Goal: Information Seeking & Learning: Learn about a topic

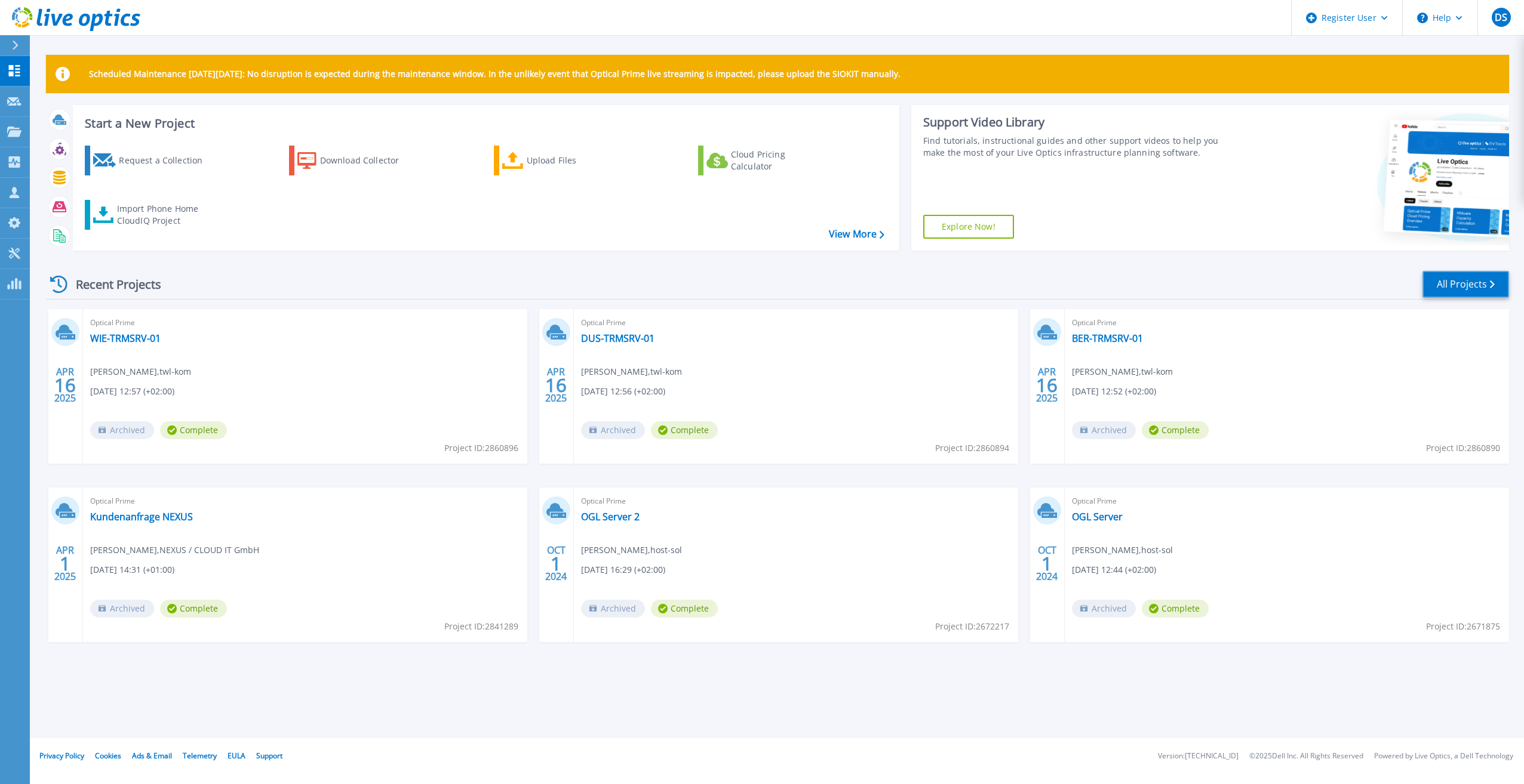
click at [1452, 284] on link "All Projects" at bounding box center [1465, 285] width 87 height 27
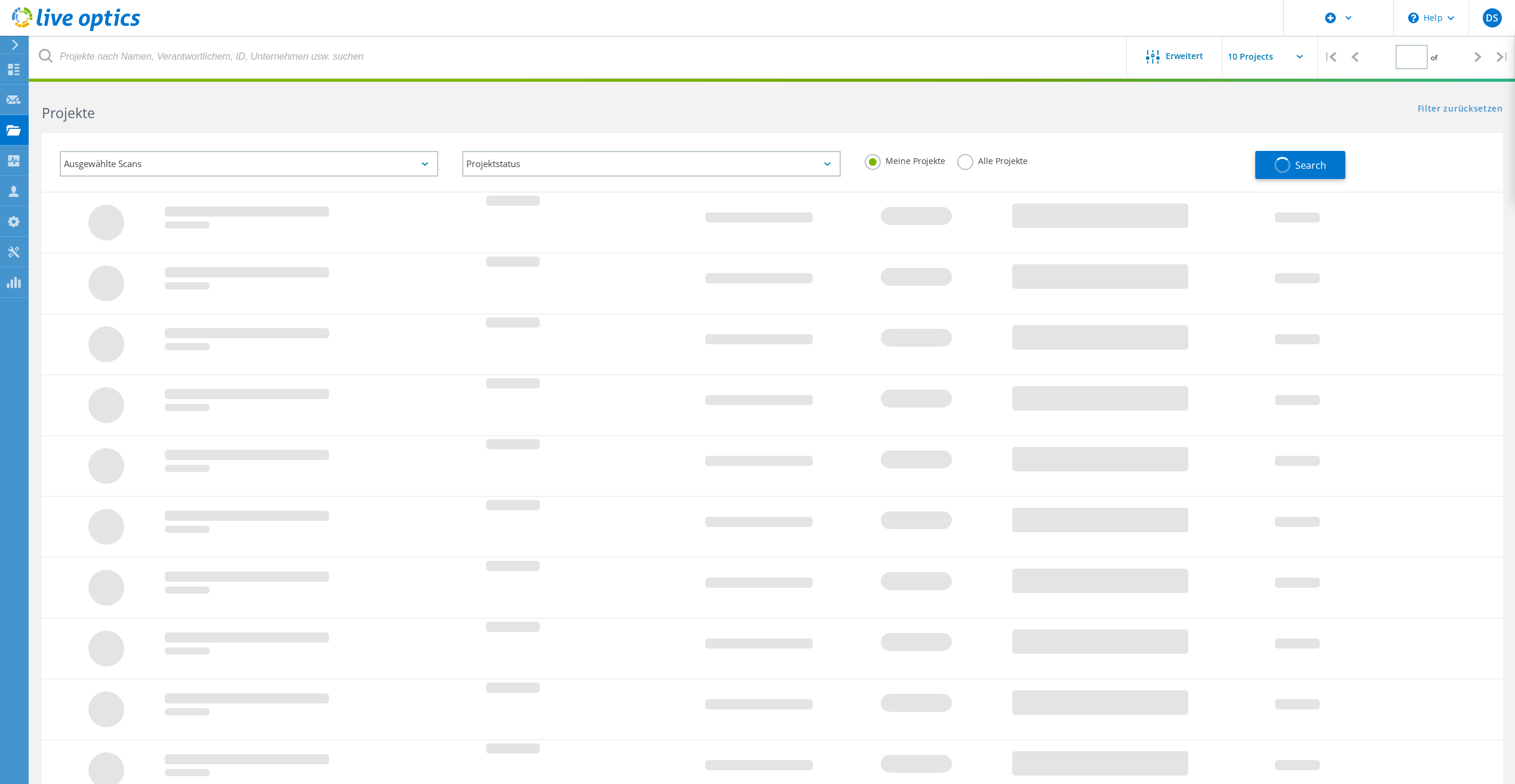
type input "2"
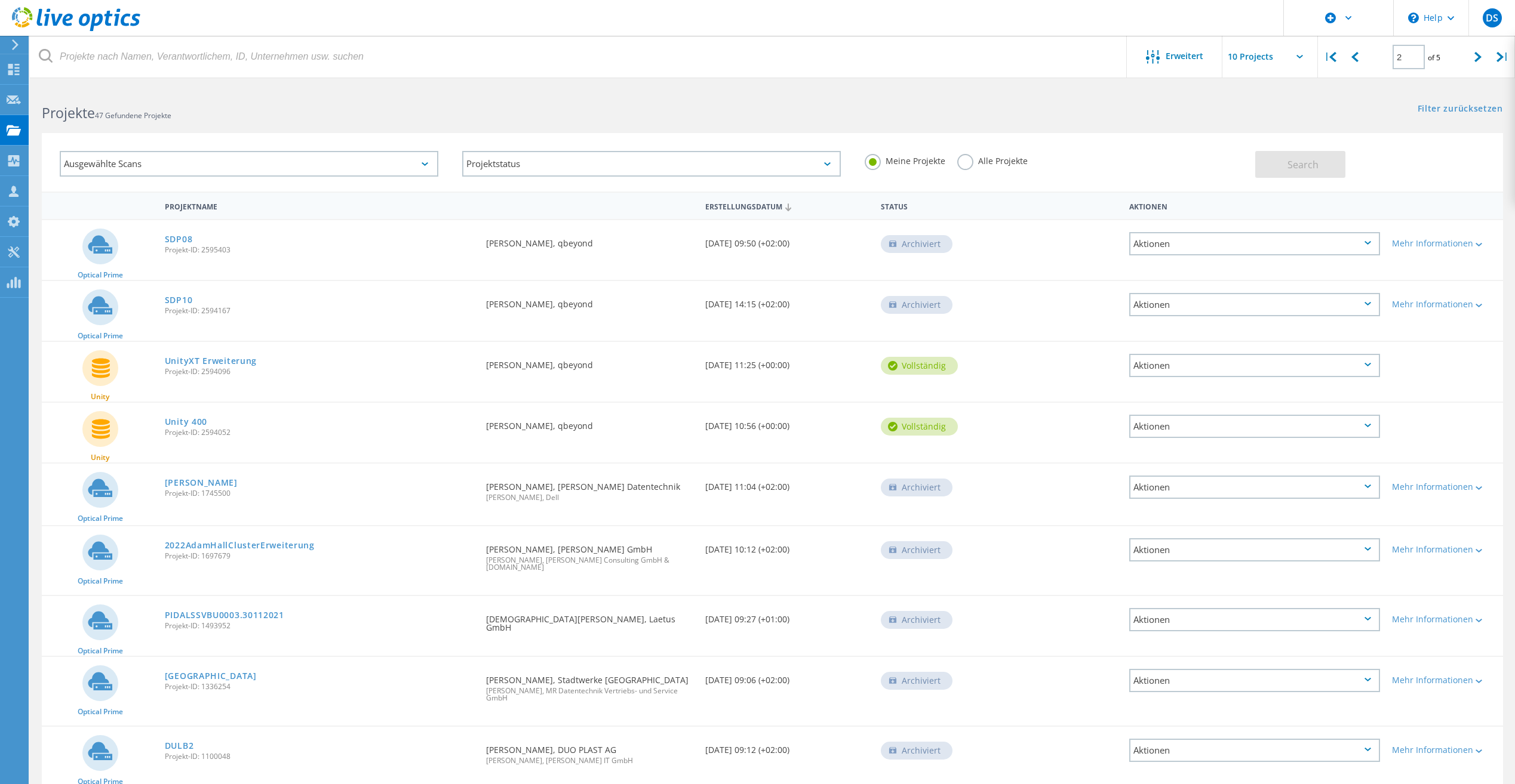
scroll to position [107, 0]
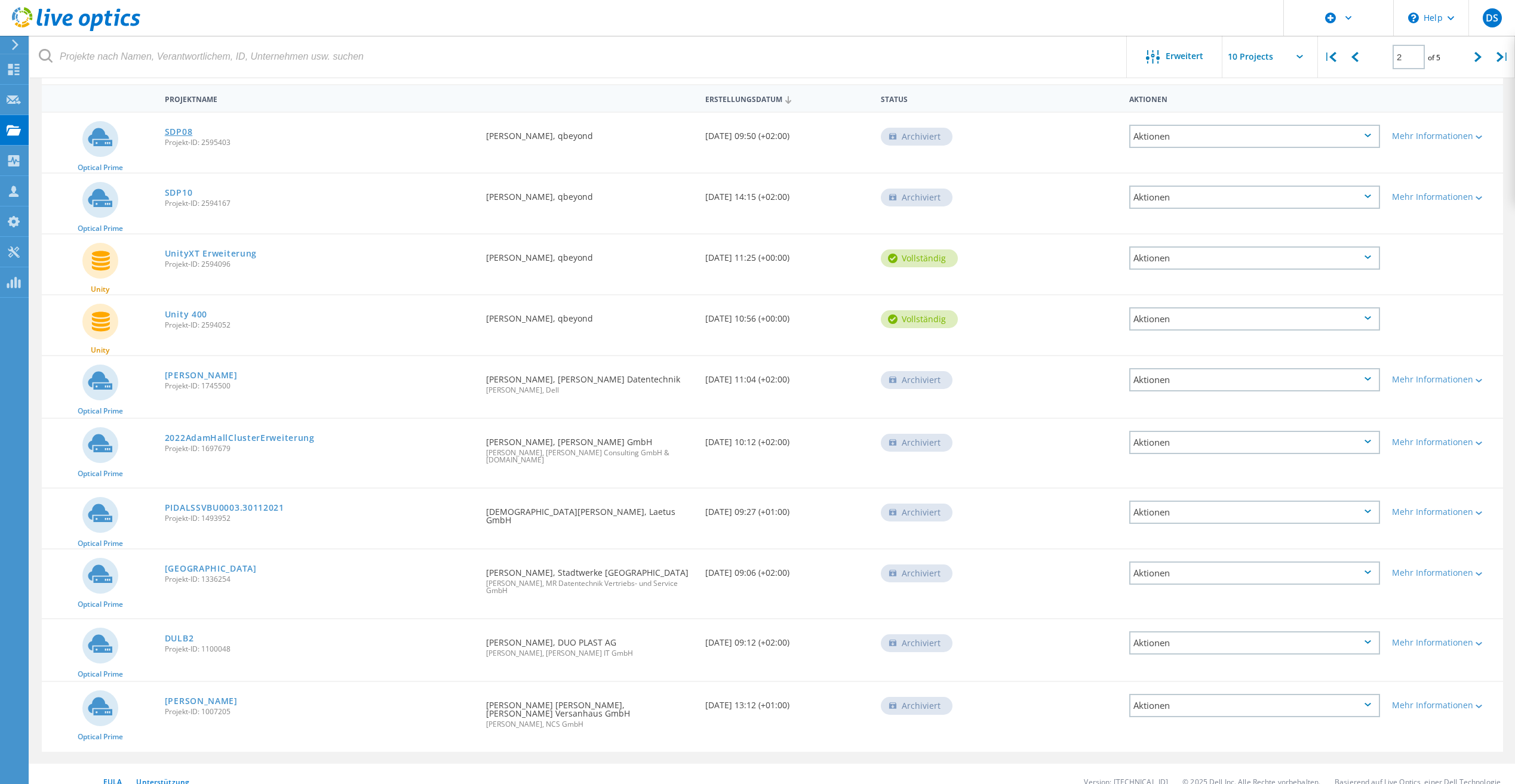
click at [179, 133] on link "SDP08" at bounding box center [178, 132] width 28 height 9
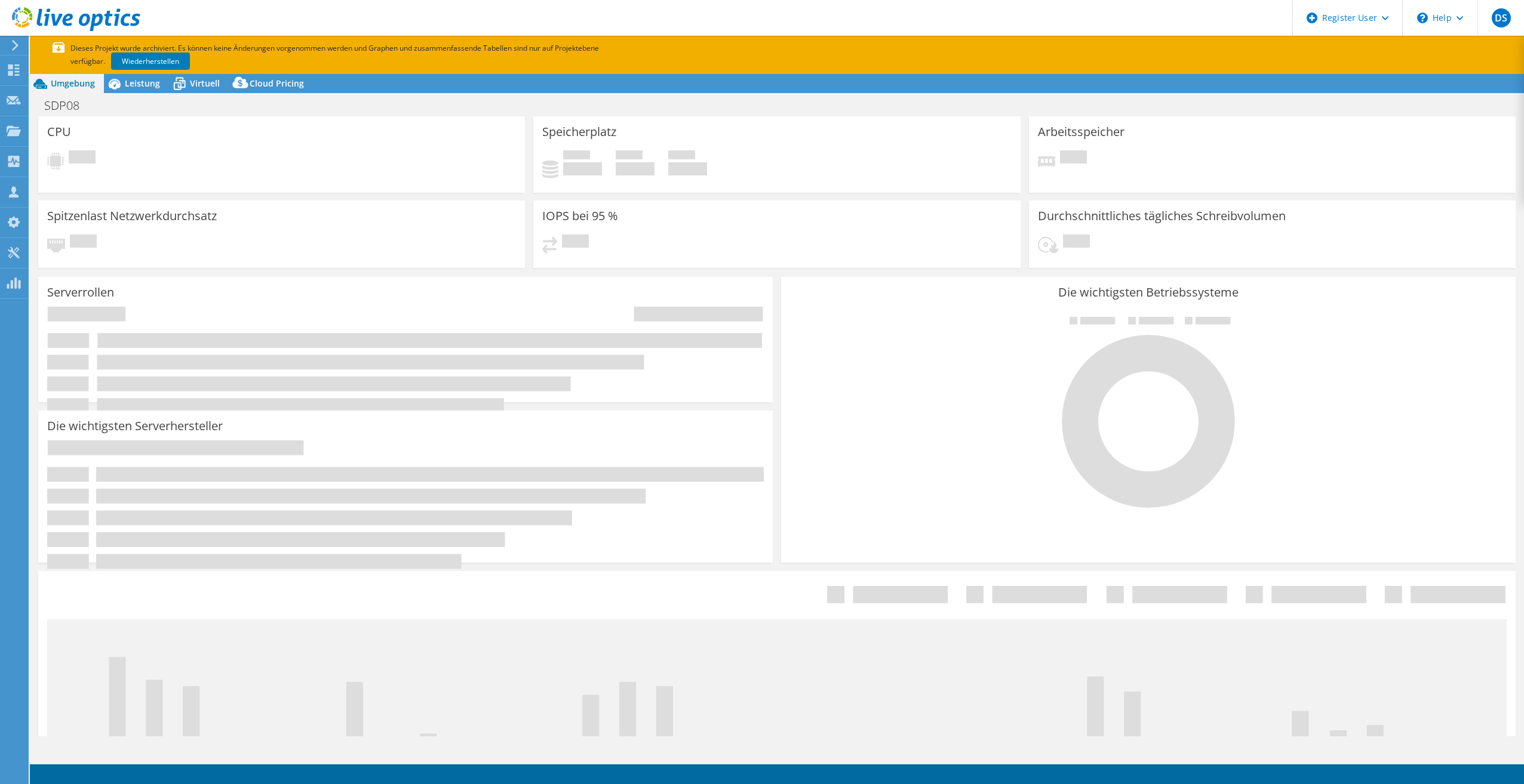
select select "USD"
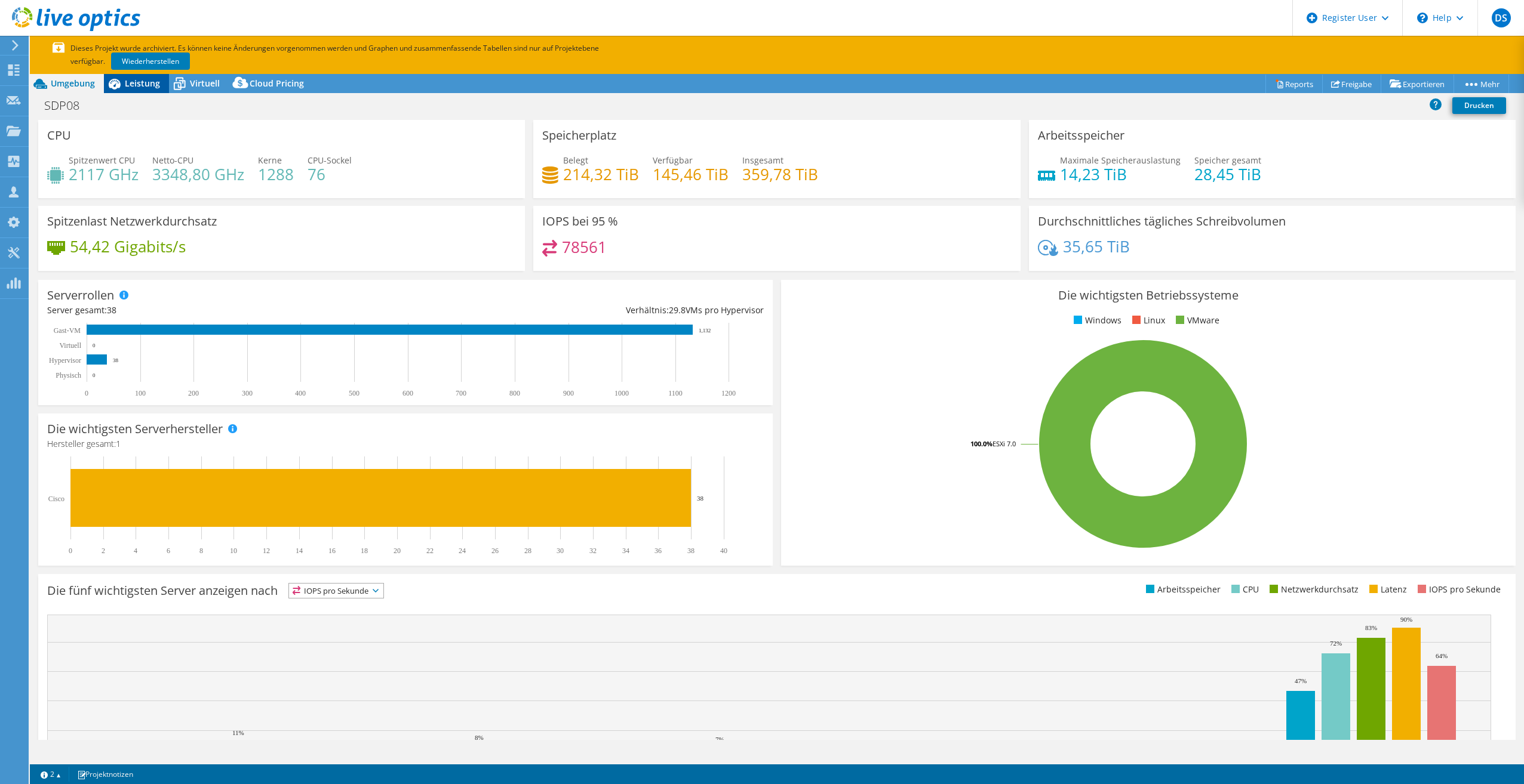
click at [138, 87] on span "Leistung" at bounding box center [142, 83] width 35 height 11
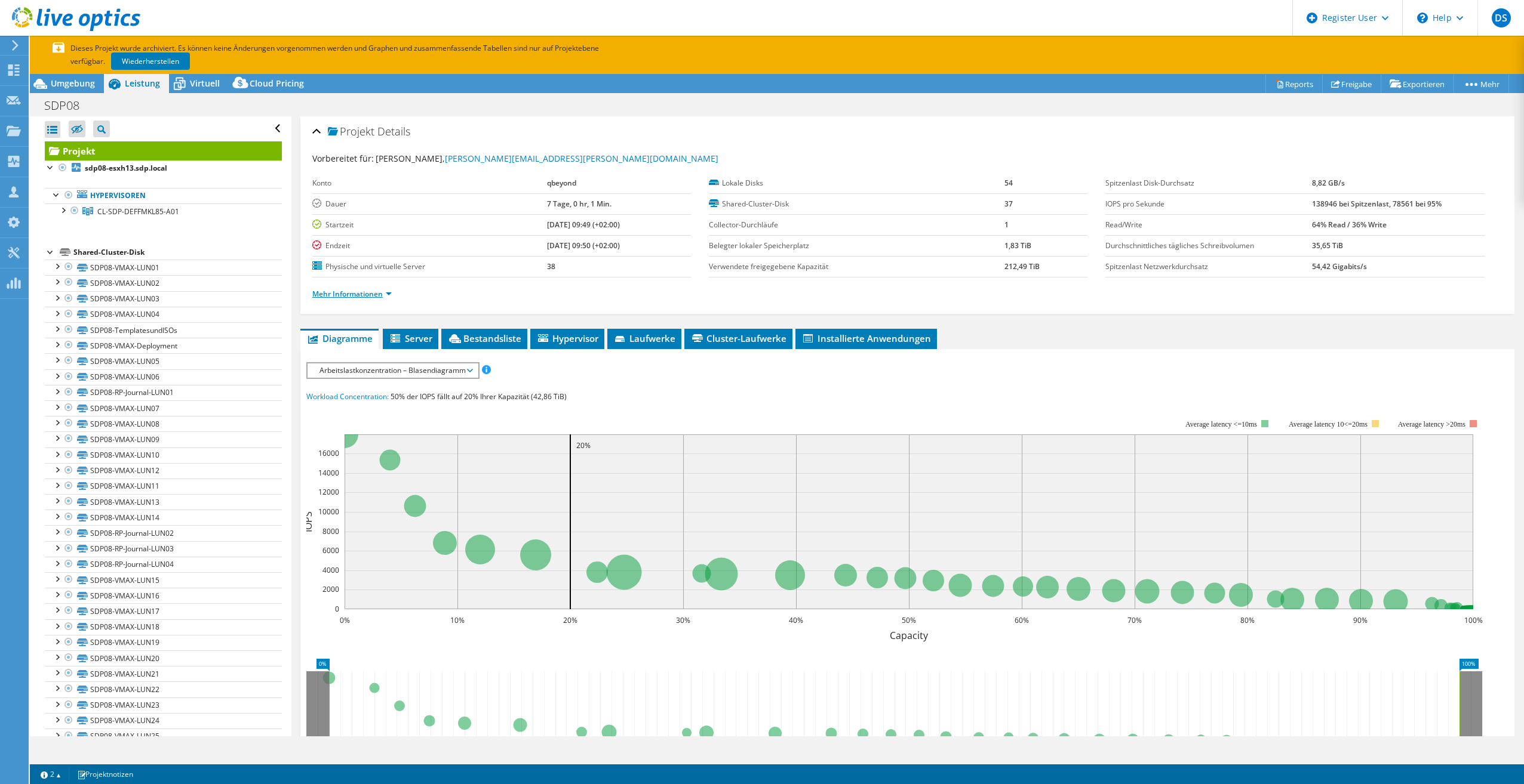
click at [386, 292] on link "Mehr Informationen" at bounding box center [352, 293] width 80 height 10
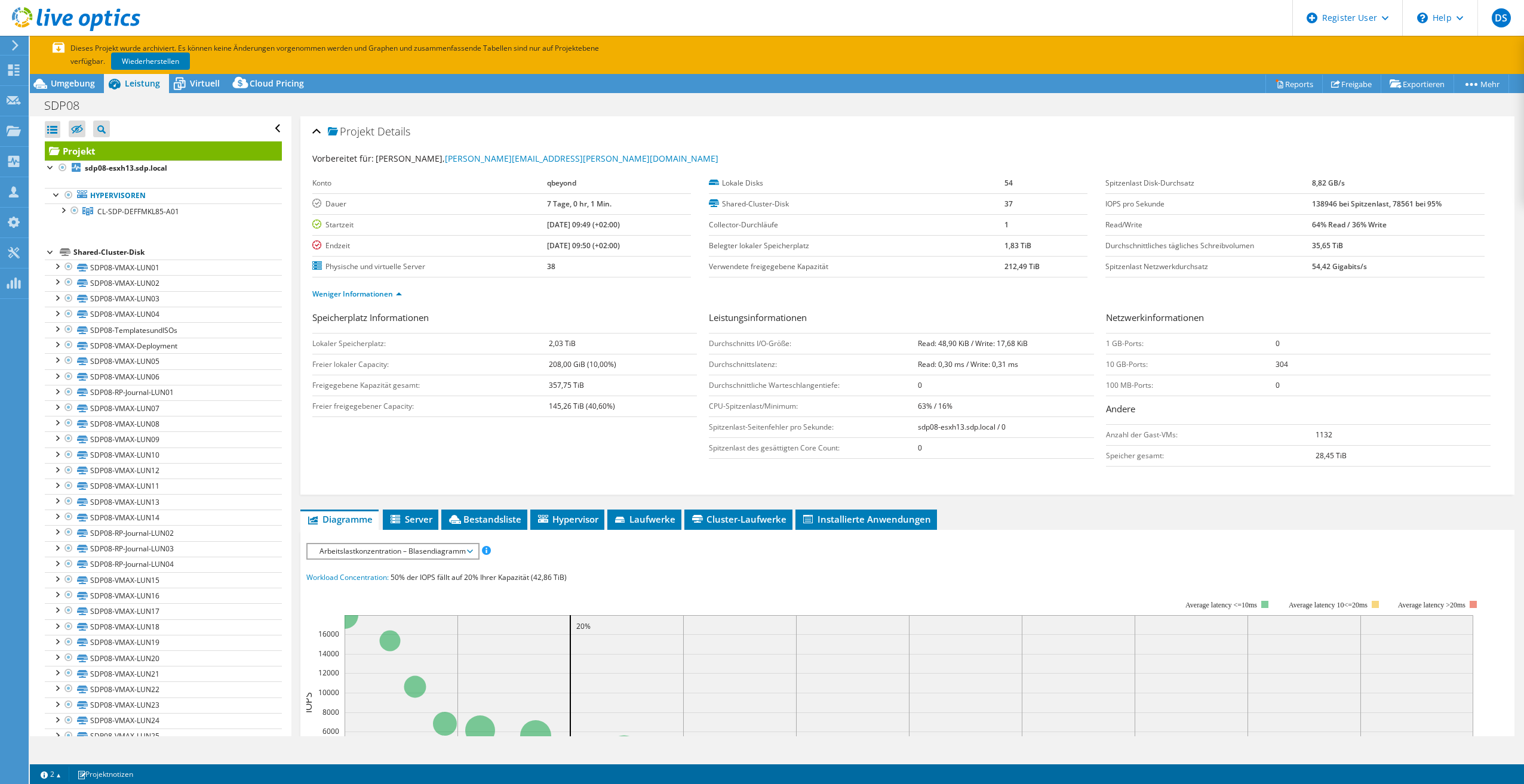
click at [47, 248] on div at bounding box center [50, 251] width 12 height 12
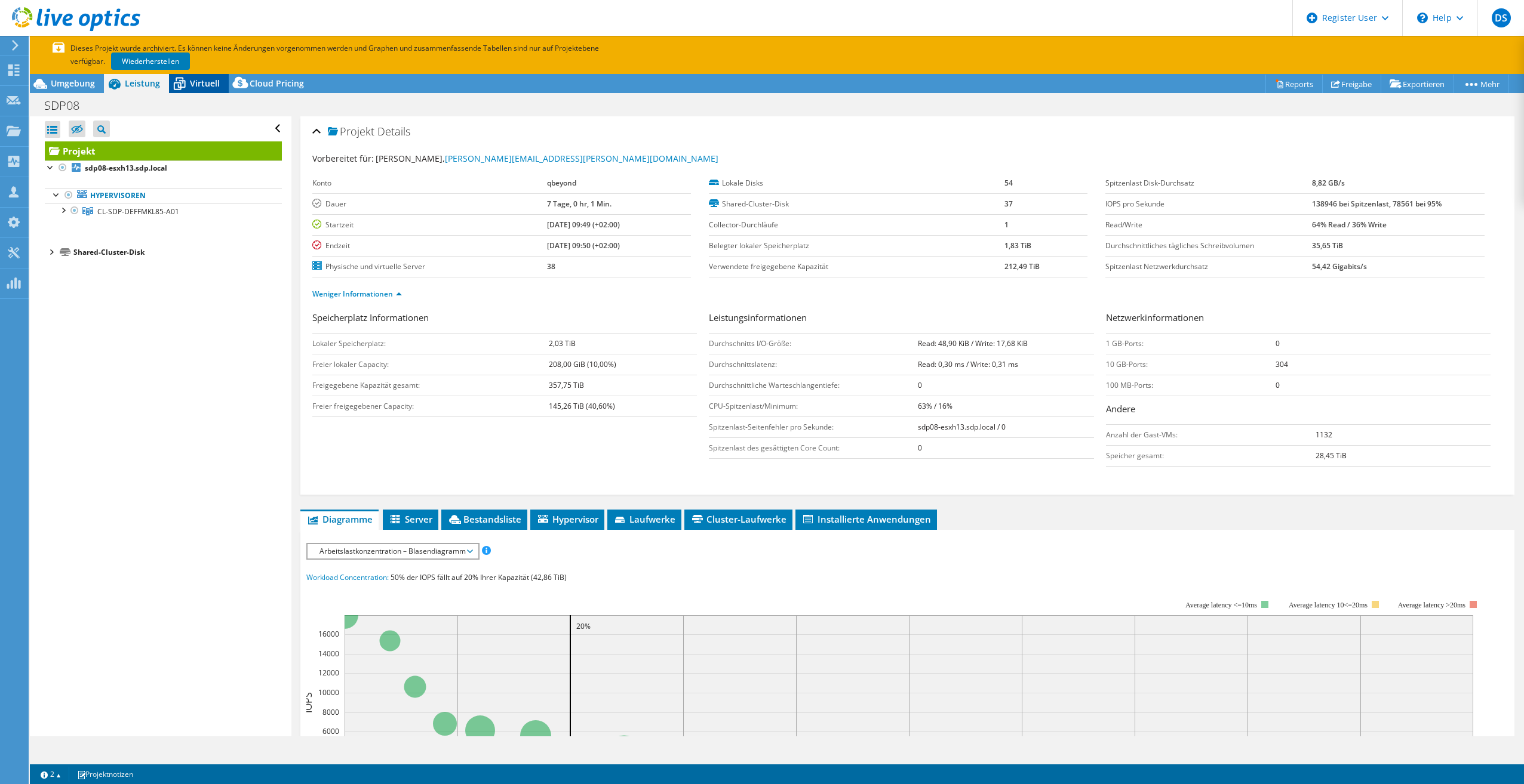
click at [188, 80] on icon at bounding box center [179, 83] width 21 height 21
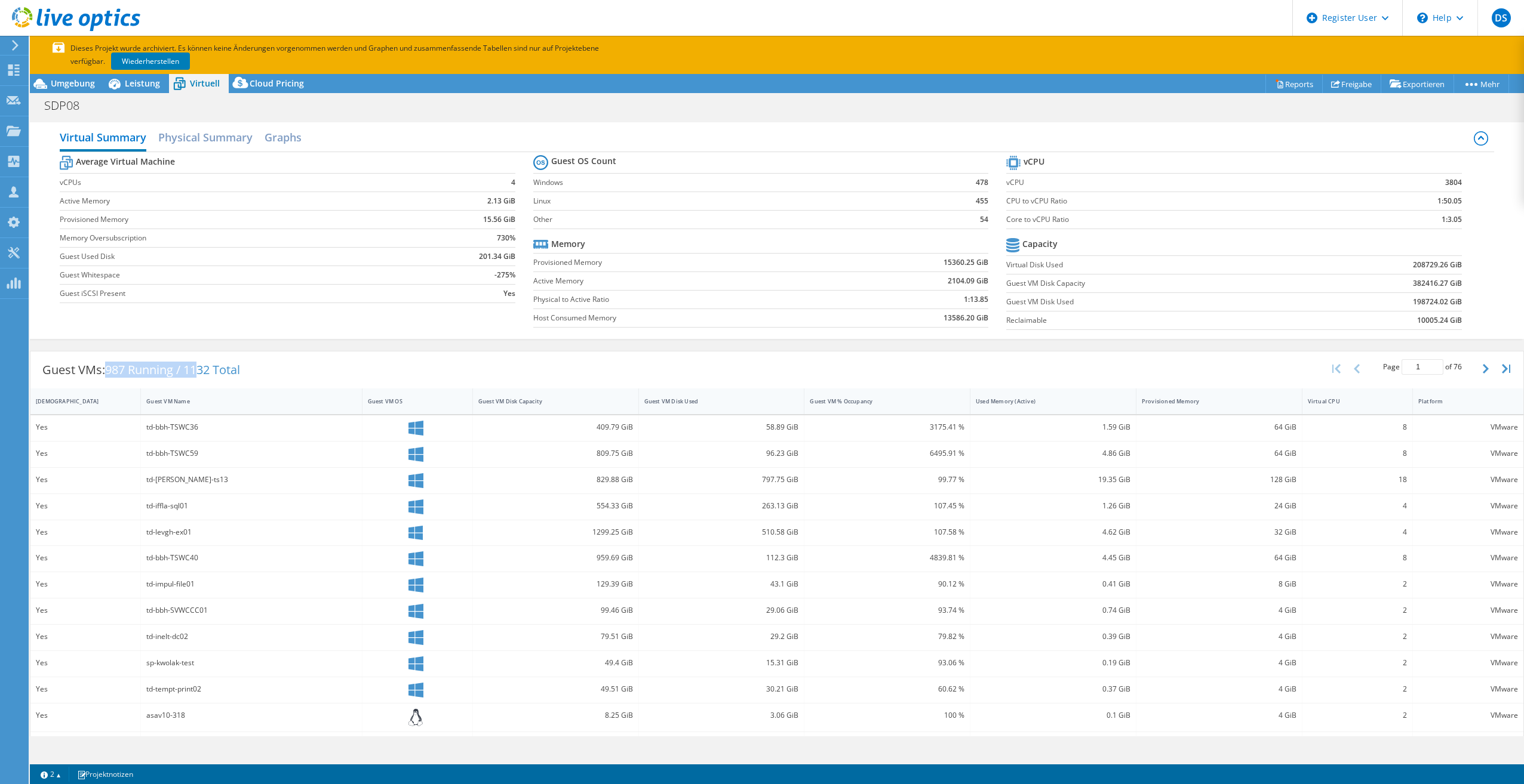
drag, startPoint x: 109, startPoint y: 370, endPoint x: 205, endPoint y: 365, distance: 96.1
click at [205, 365] on span "987 Running / 1132 Total" at bounding box center [173, 370] width 135 height 16
drag, startPoint x: 205, startPoint y: 365, endPoint x: 212, endPoint y: 370, distance: 8.6
click at [212, 370] on span "987 Running / 1132 Total" at bounding box center [173, 370] width 135 height 16
drag, startPoint x: 215, startPoint y: 370, endPoint x: 189, endPoint y: 371, distance: 26.0
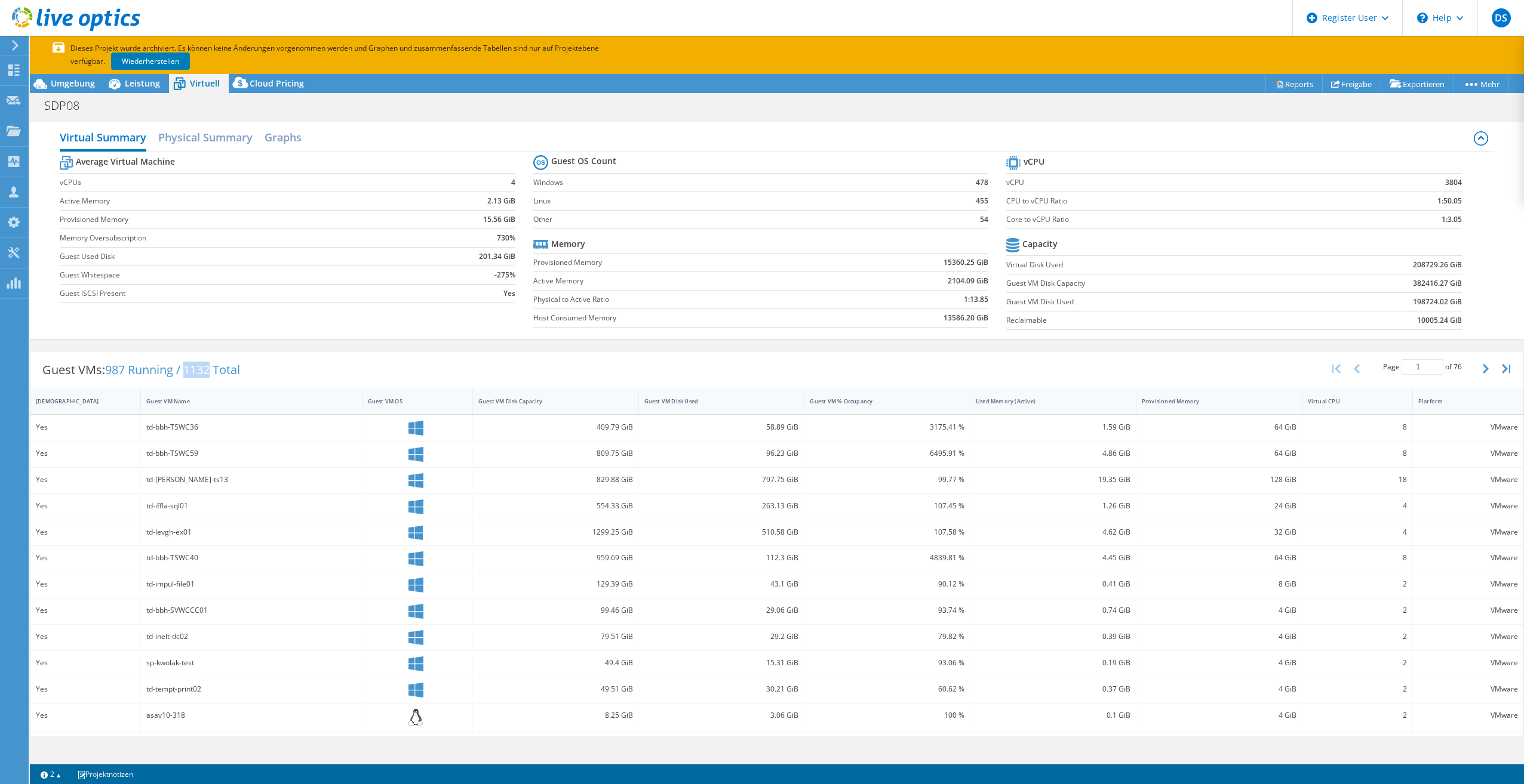
click at [189, 371] on span "987 Running / 1132 Total" at bounding box center [173, 370] width 135 height 16
drag, startPoint x: 1416, startPoint y: 184, endPoint x: 1460, endPoint y: 180, distance: 44.2
click at [1460, 180] on section "vCPU vCPU 3804 CPU to vCPU Ratio 1:50.05 Core to vCPU Ratio 1:3.05 Capacity Vir…" at bounding box center [1242, 244] width 473 height 183
click at [1459, 181] on section "vCPU vCPU 3804 CPU to vCPU Ratio 1:50.05 Core to vCPU Ratio 1:3.05 Capacity Vir…" at bounding box center [1242, 244] width 473 height 183
drag, startPoint x: 1458, startPoint y: 183, endPoint x: 1432, endPoint y: 182, distance: 26.0
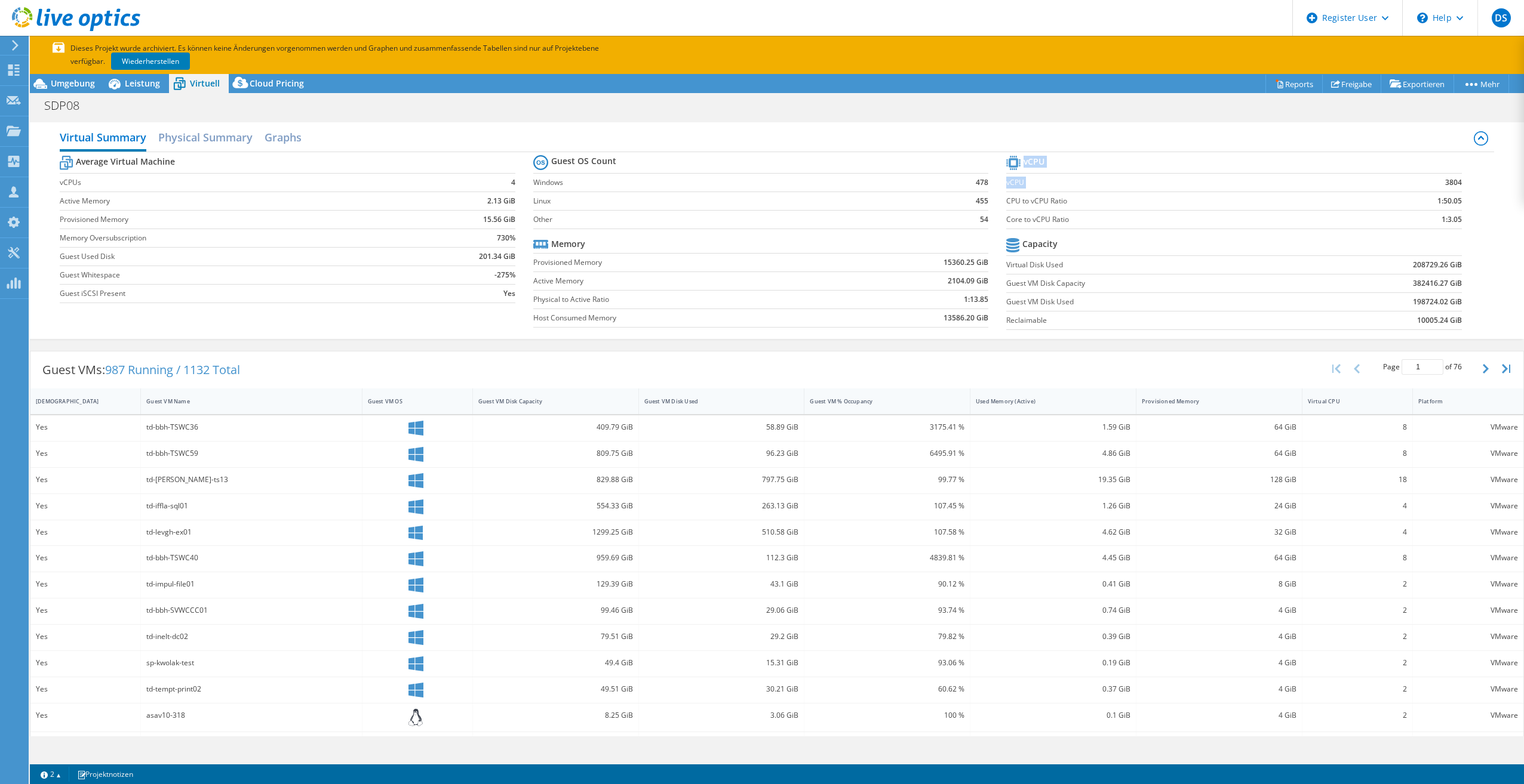
click at [1432, 182] on section "vCPU vCPU 3804 CPU to vCPU Ratio 1:50.05 Core to vCPU Ratio 1:3.05 Capacity Vir…" at bounding box center [1242, 244] width 473 height 183
click at [1432, 182] on td "3804" at bounding box center [1402, 182] width 119 height 18
drag, startPoint x: 1431, startPoint y: 219, endPoint x: 1456, endPoint y: 223, distance: 25.3
click at [1456, 223] on section "vCPU vCPU 3804 CPU to vCPU Ratio 1:50.05 Core to vCPU Ratio 1:3.05 Capacity Vir…" at bounding box center [1242, 244] width 473 height 183
drag, startPoint x: 1456, startPoint y: 223, endPoint x: 1408, endPoint y: 240, distance: 50.9
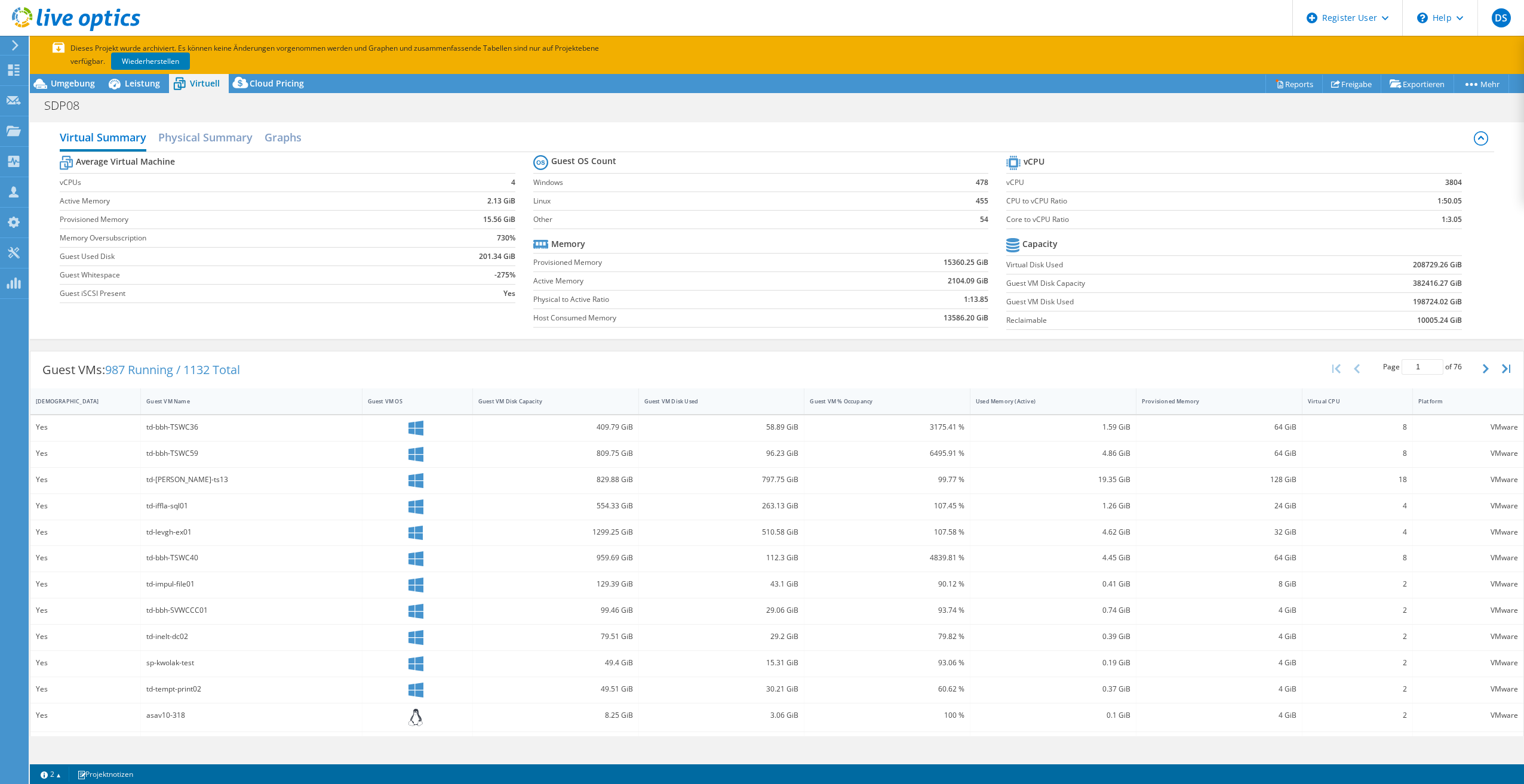
click at [1408, 240] on td at bounding box center [1378, 246] width 166 height 21
drag, startPoint x: 1070, startPoint y: 223, endPoint x: 1003, endPoint y: 220, distance: 67.1
click at [1006, 220] on label "Core to vCPU Ratio" at bounding box center [1174, 219] width 336 height 12
click at [1000, 221] on section "Guest OS Count Windows 478 Linux 455 Other 54 Memory Provisioned Memory 15360.2…" at bounding box center [769, 243] width 473 height 181
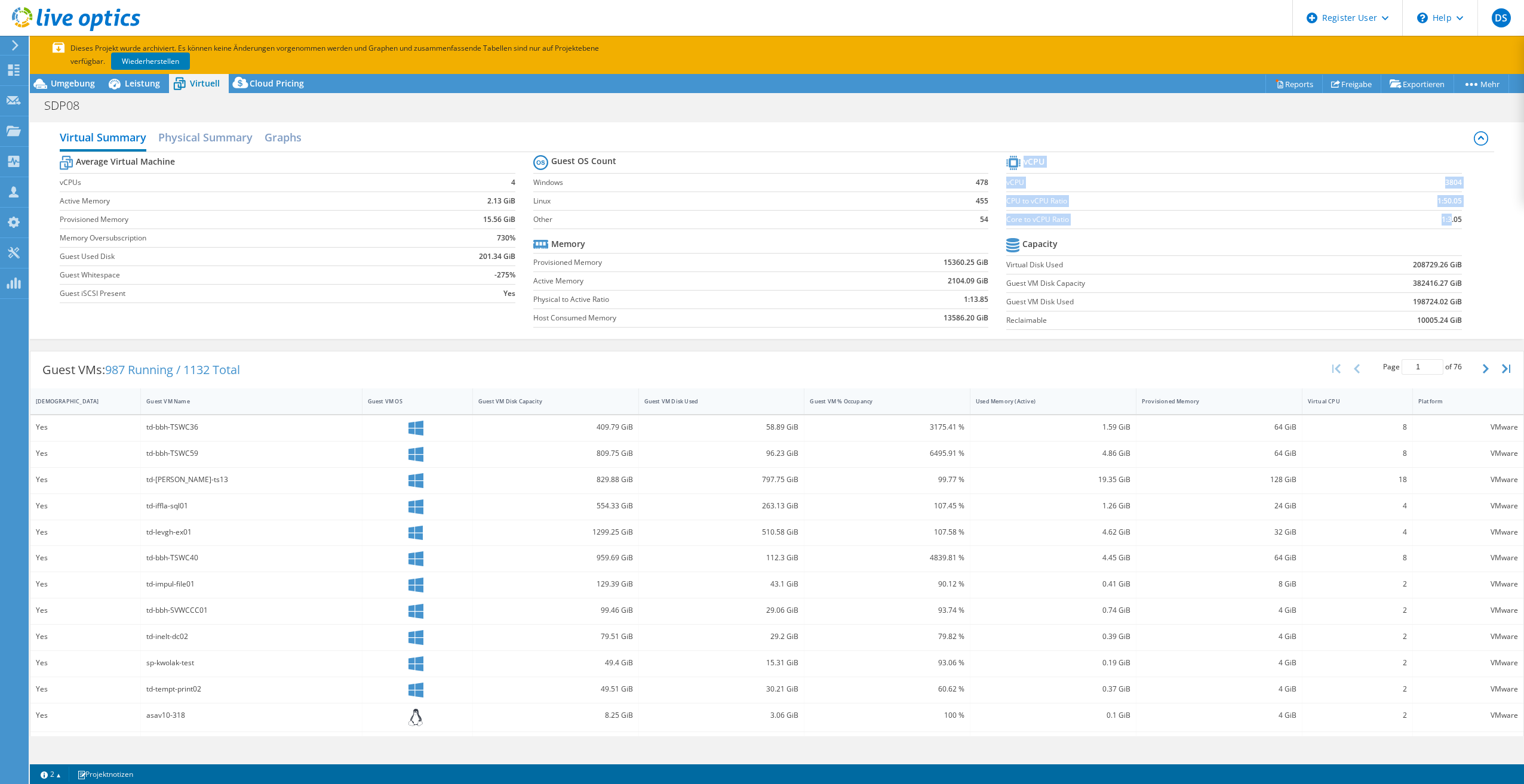
drag, startPoint x: 1441, startPoint y: 221, endPoint x: 1458, endPoint y: 222, distance: 17.0
click at [1458, 222] on section "vCPU vCPU 3804 CPU to vCPU Ratio 1:50.05 Core to vCPU Ratio 1:3.05 Capacity Vir…" at bounding box center [1242, 244] width 473 height 183
drag, startPoint x: 1457, startPoint y: 219, endPoint x: 1421, endPoint y: 229, distance: 37.4
click at [1421, 229] on section "vCPU vCPU 3804 CPU to vCPU Ratio 1:50.05 Core to vCPU Ratio 1:3.05 Capacity Vir…" at bounding box center [1242, 244] width 473 height 183
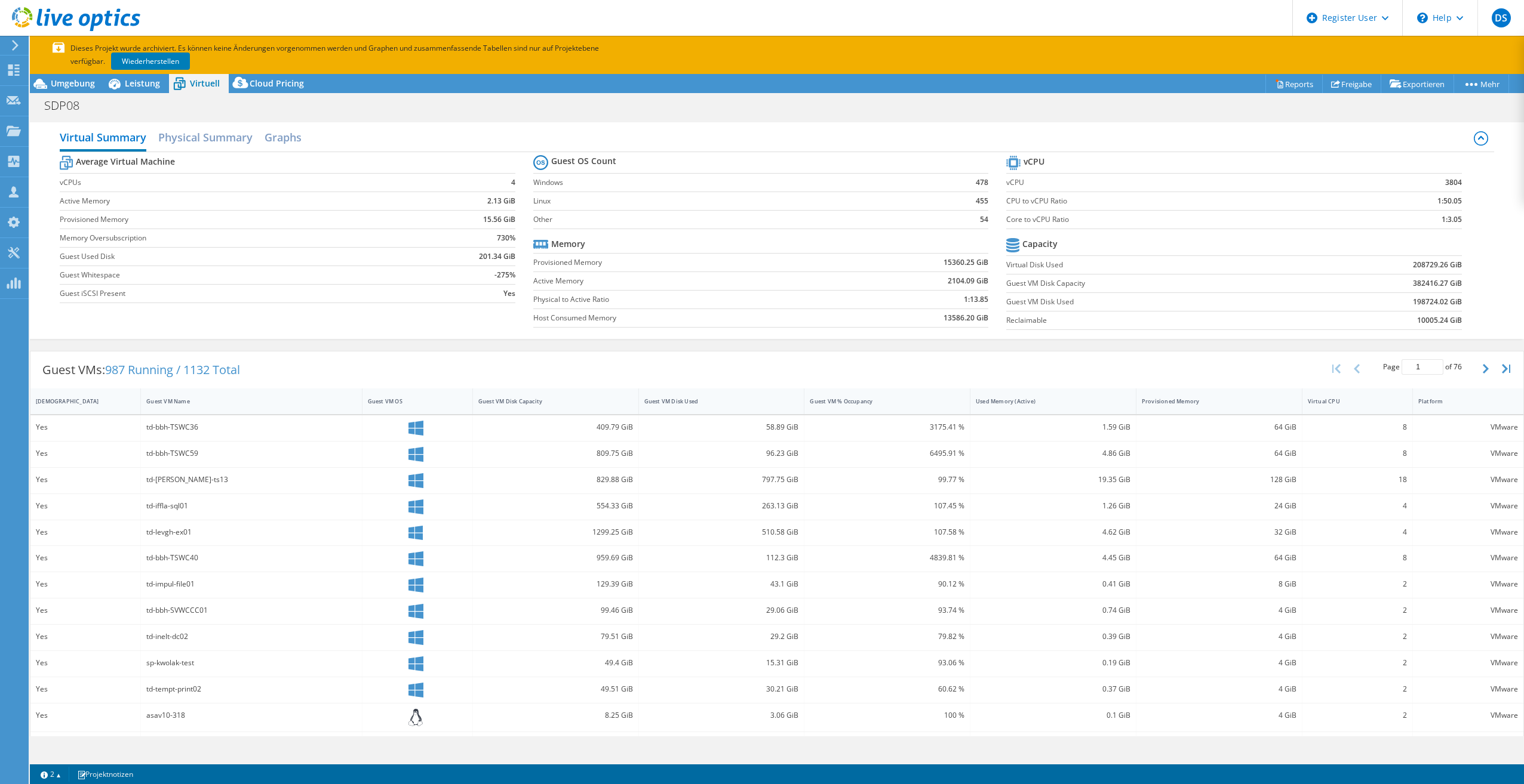
click at [1246, 237] on tr "Capacity" at bounding box center [1234, 246] width 456 height 21
click at [205, 133] on h2 "Physical Summary" at bounding box center [205, 138] width 95 height 26
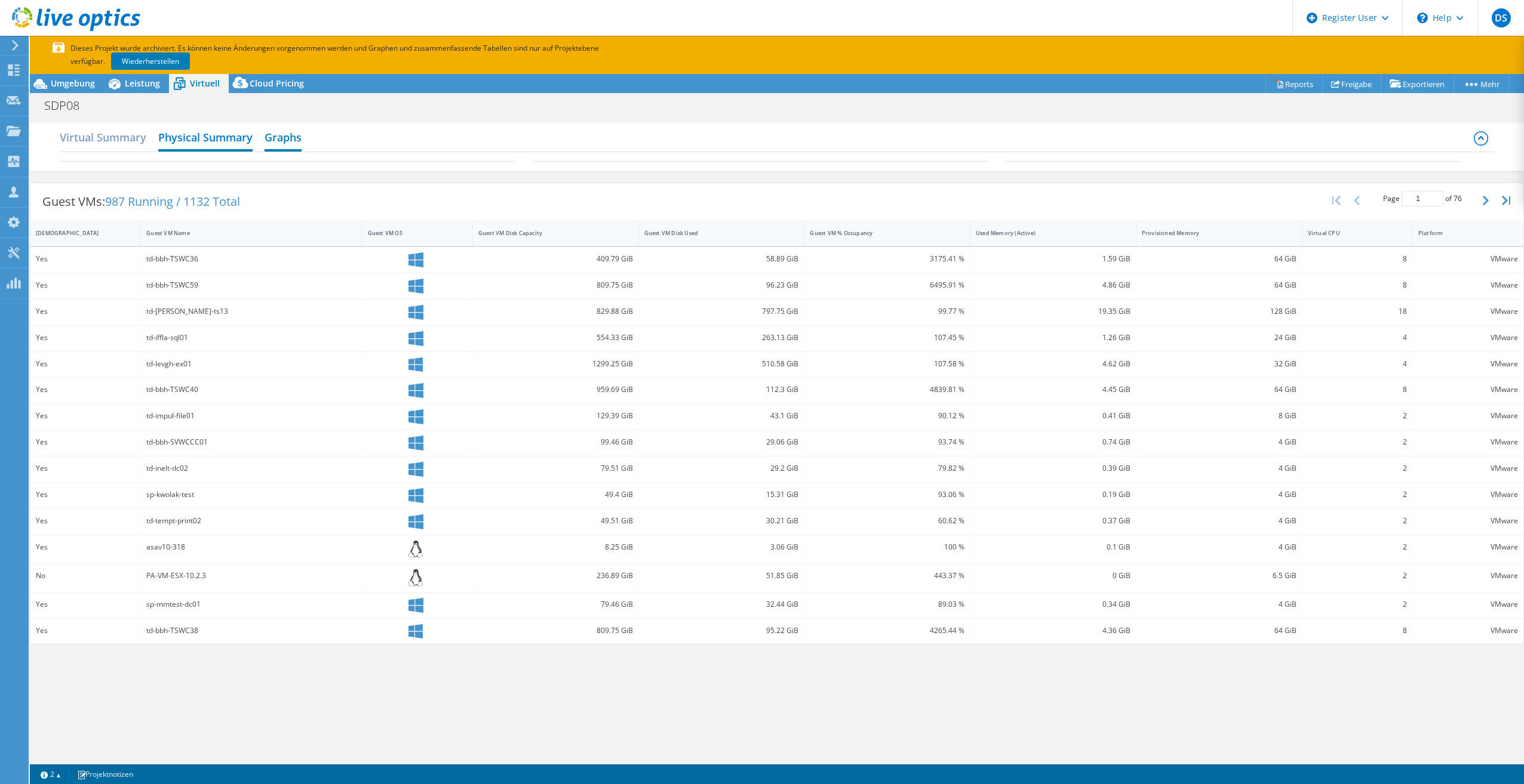
click at [298, 141] on h2 "Graphs" at bounding box center [283, 138] width 37 height 26
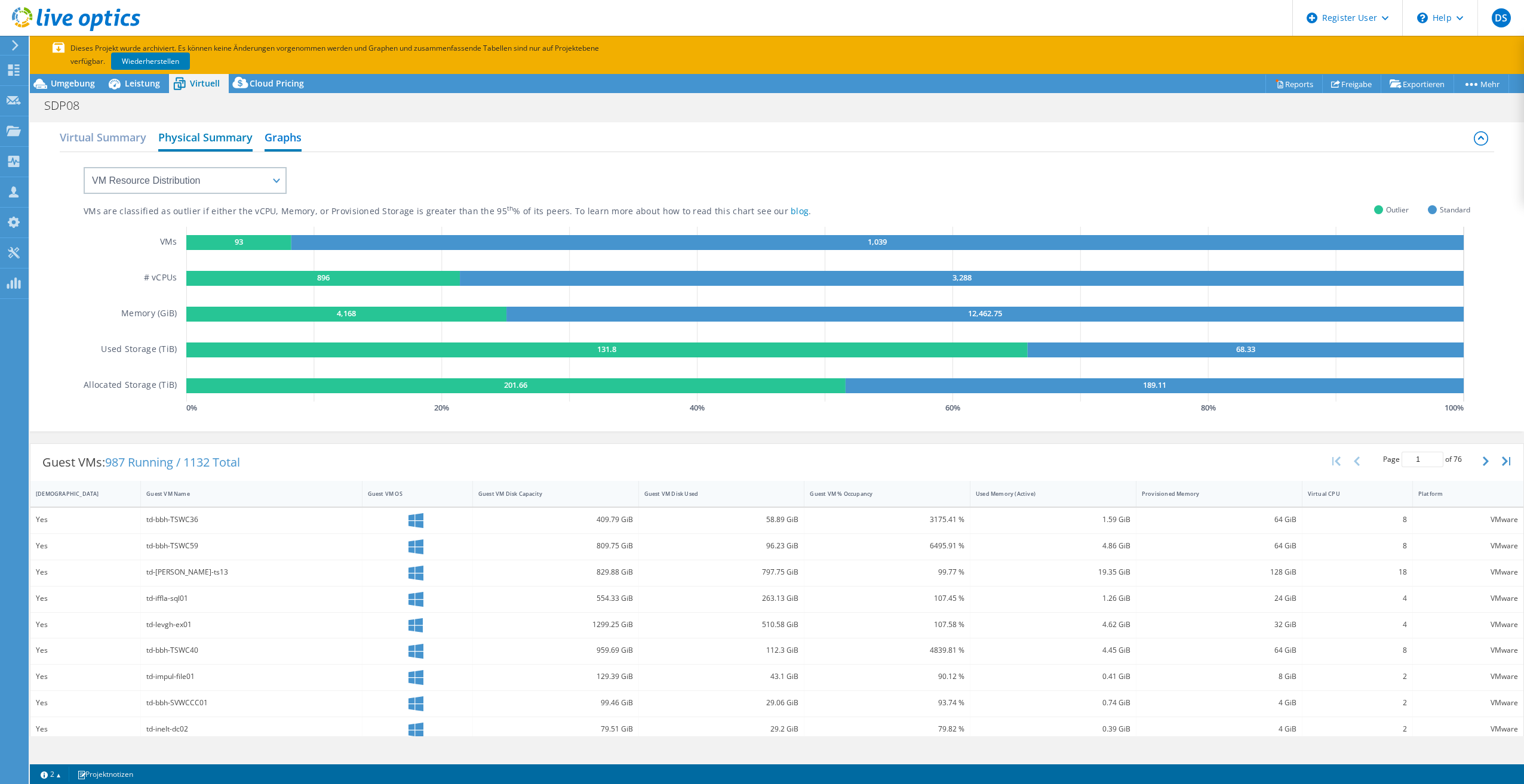
click at [226, 141] on h2 "Physical Summary" at bounding box center [205, 138] width 95 height 26
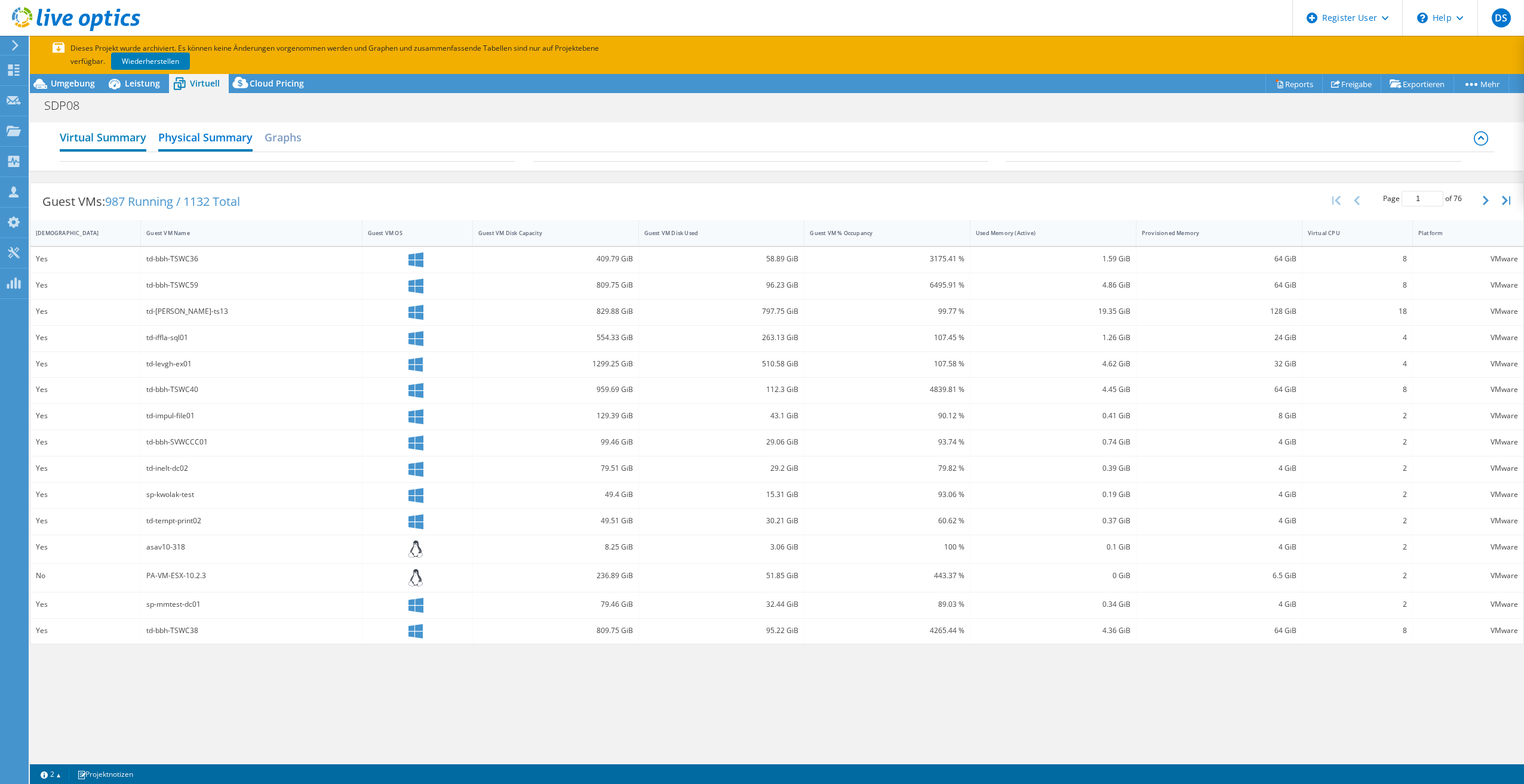
click at [119, 143] on h2 "Virtual Summary" at bounding box center [103, 138] width 87 height 26
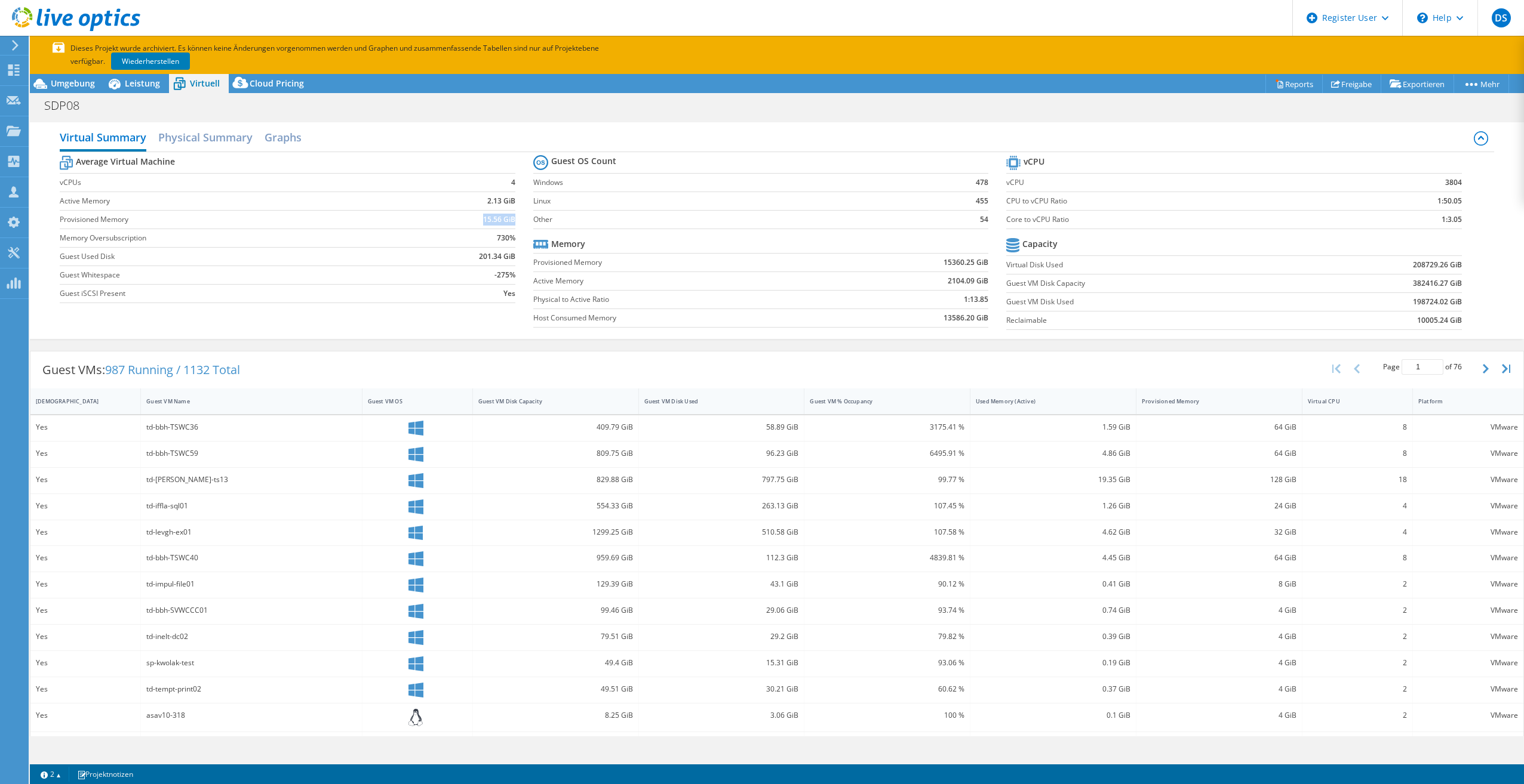
drag, startPoint x: 478, startPoint y: 220, endPoint x: 511, endPoint y: 219, distance: 33.0
click at [511, 219] on td "15.56 GiB" at bounding box center [461, 219] width 109 height 18
drag, startPoint x: 492, startPoint y: 237, endPoint x: 510, endPoint y: 239, distance: 18.1
click at [510, 239] on td "730%" at bounding box center [461, 238] width 109 height 18
drag, startPoint x: 510, startPoint y: 239, endPoint x: 476, endPoint y: 301, distance: 70.7
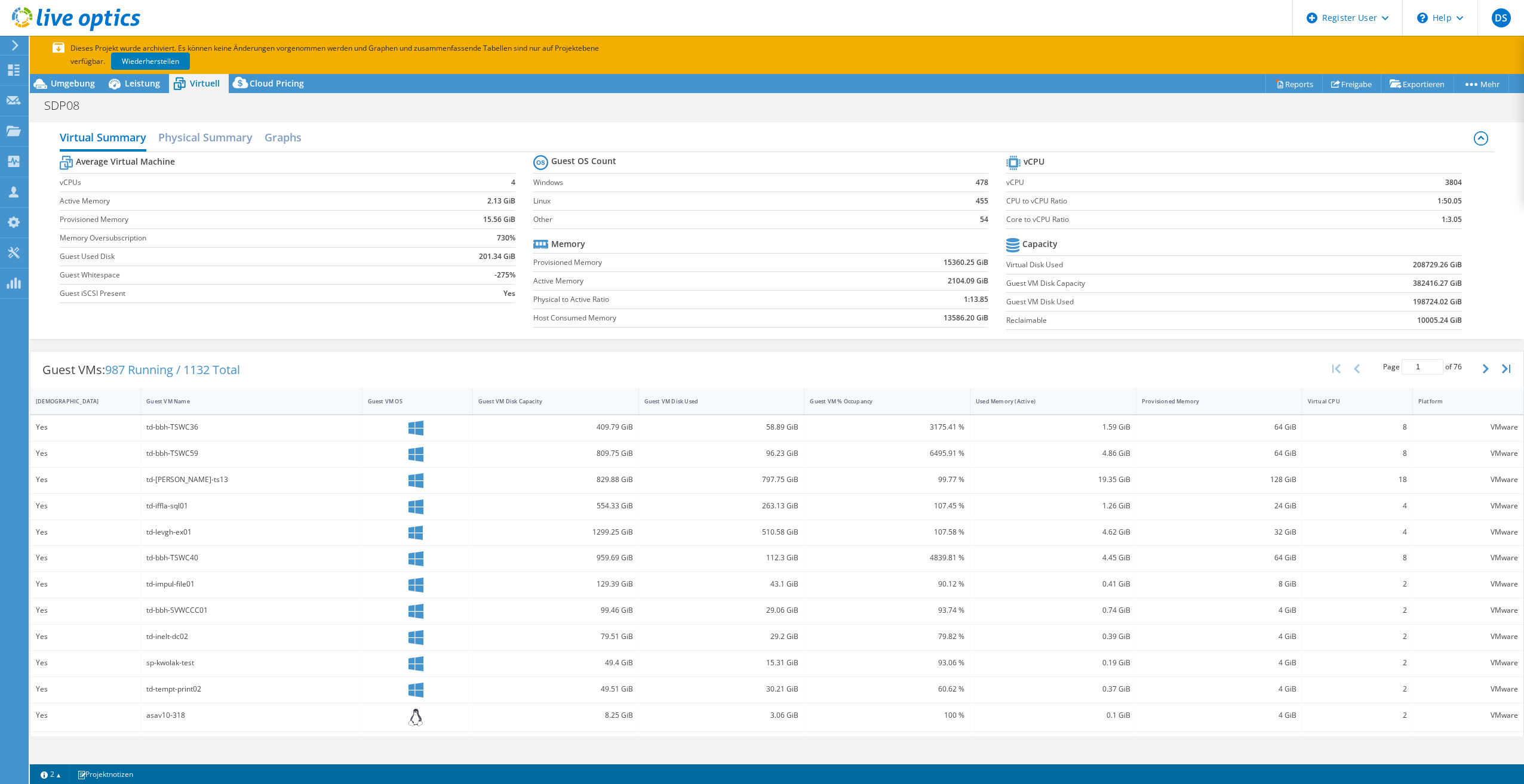
click at [476, 301] on td "Yes" at bounding box center [461, 293] width 109 height 18
drag, startPoint x: 126, startPoint y: 369, endPoint x: 108, endPoint y: 375, distance: 19.0
click at [108, 375] on span "987 Running / 1132 Total" at bounding box center [173, 370] width 135 height 16
click at [197, 367] on span "987 Running / 1132 Total" at bounding box center [173, 370] width 135 height 16
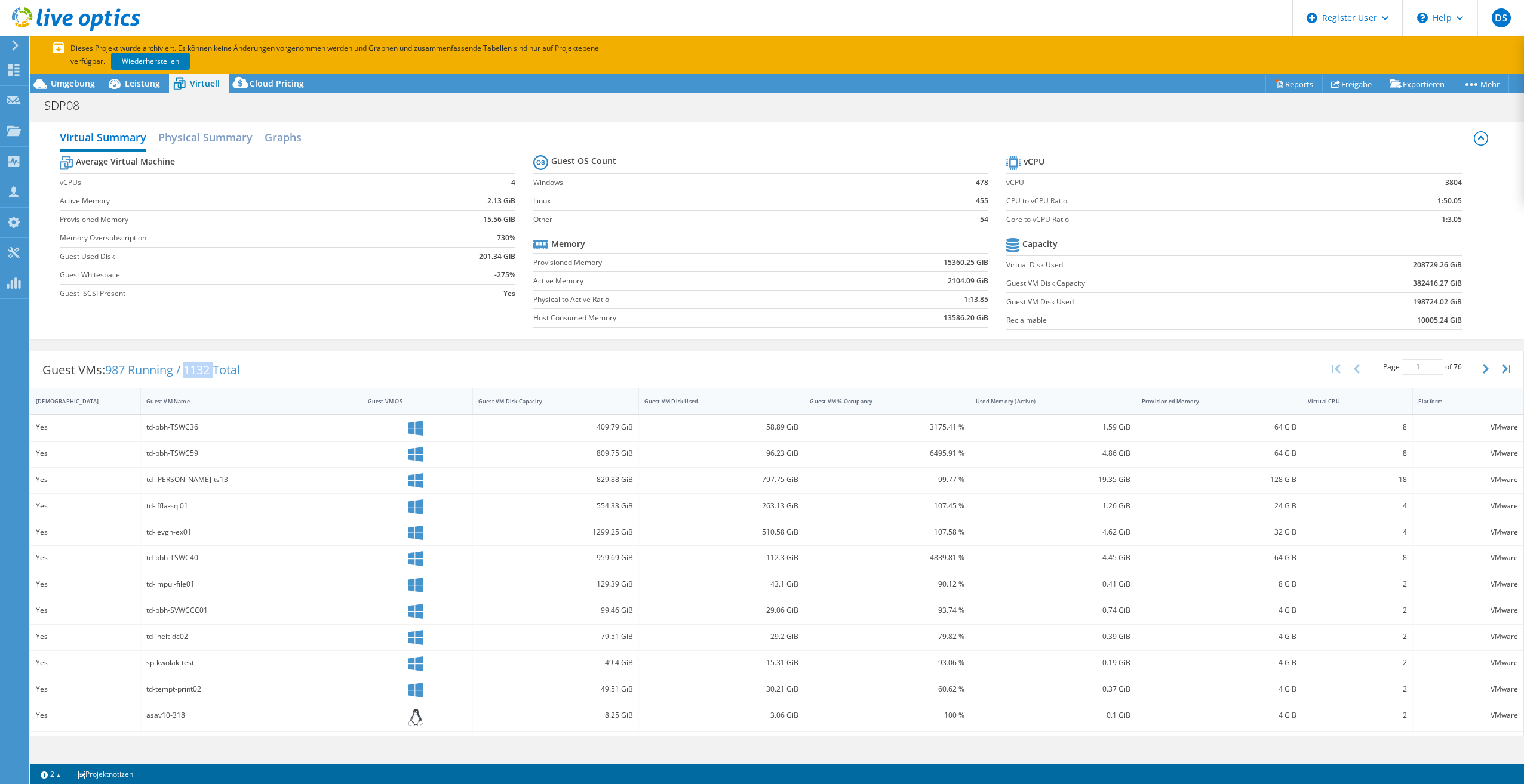
copy span "1132"
click at [121, 363] on span "987 Running / 1132 Total" at bounding box center [173, 370] width 135 height 16
copy span "987"
drag, startPoint x: 468, startPoint y: 258, endPoint x: 511, endPoint y: 257, distance: 43.0
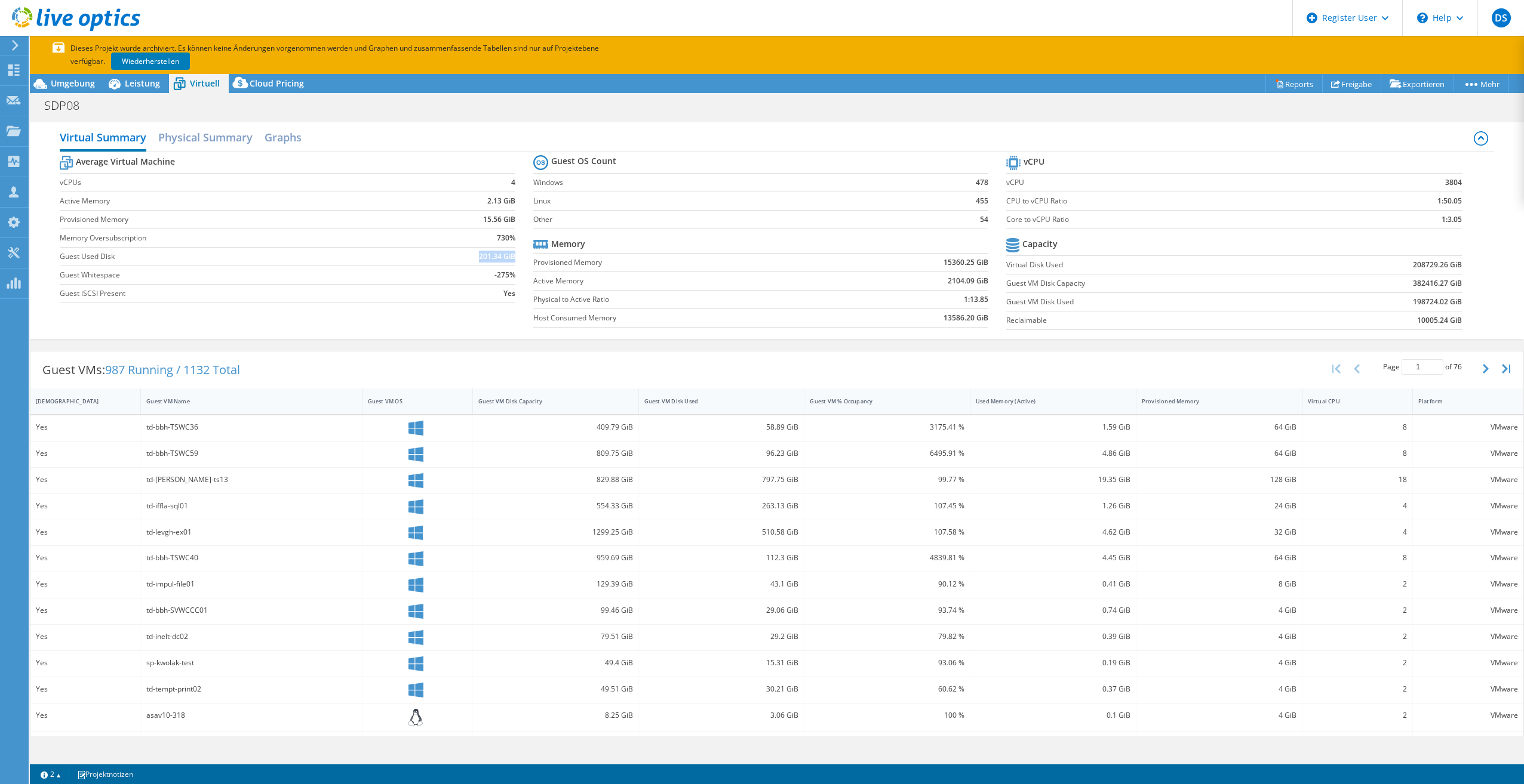
click at [511, 257] on td "201.34 GiB" at bounding box center [461, 256] width 109 height 18
click at [202, 133] on h2 "Physical Summary" at bounding box center [205, 138] width 95 height 26
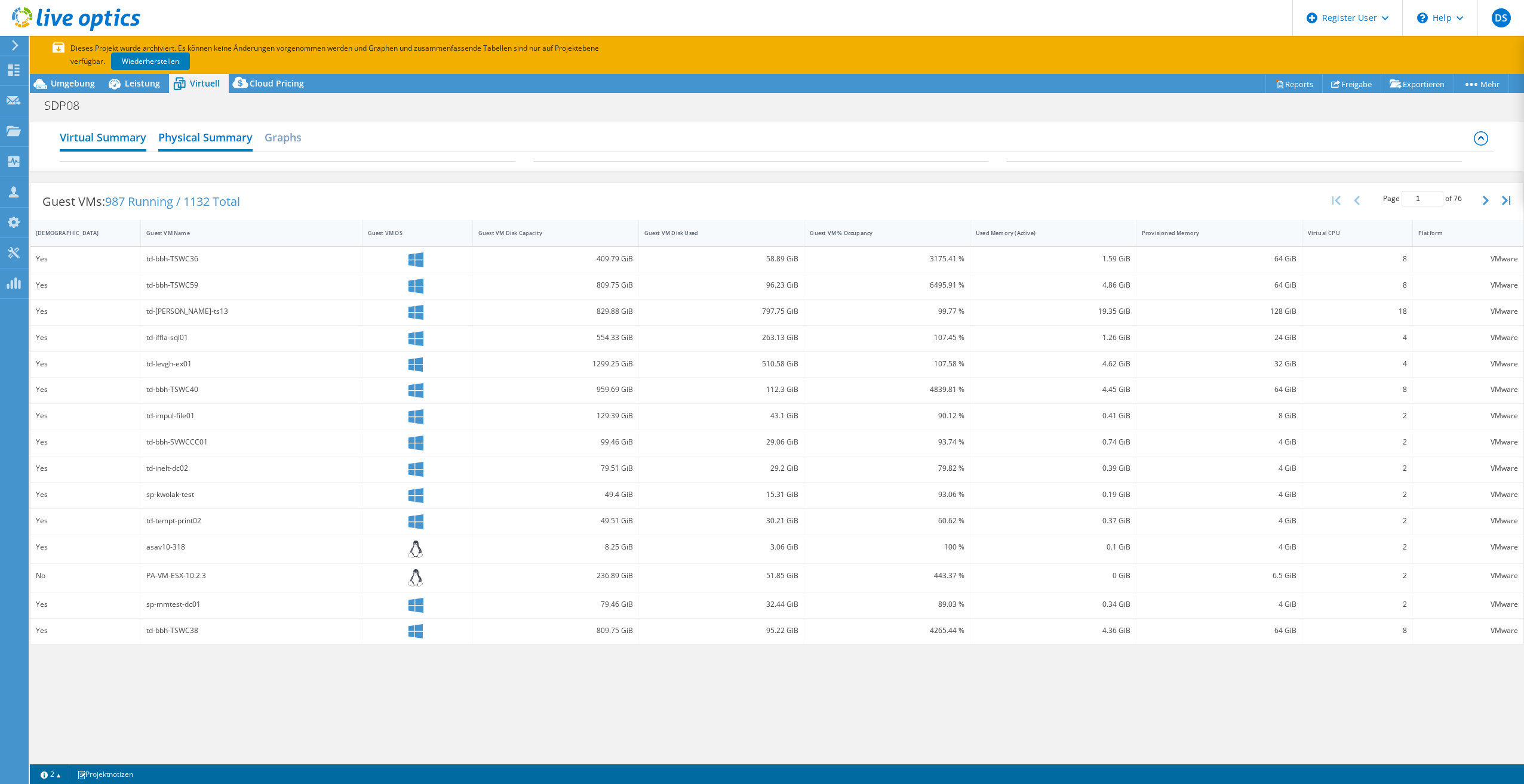
click at [113, 137] on h2 "Virtual Summary" at bounding box center [103, 138] width 87 height 26
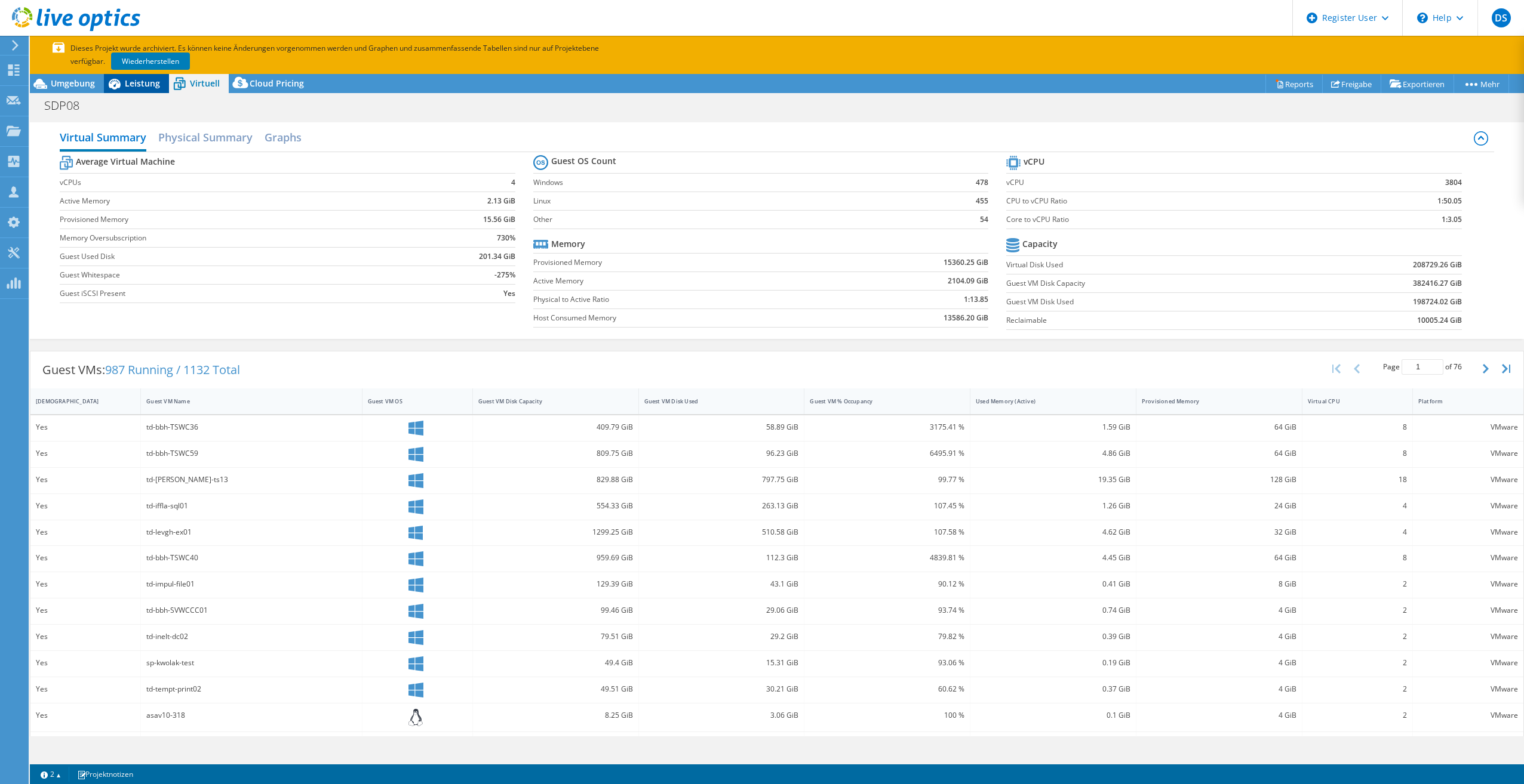
click at [131, 83] on span "Leistung" at bounding box center [142, 83] width 35 height 11
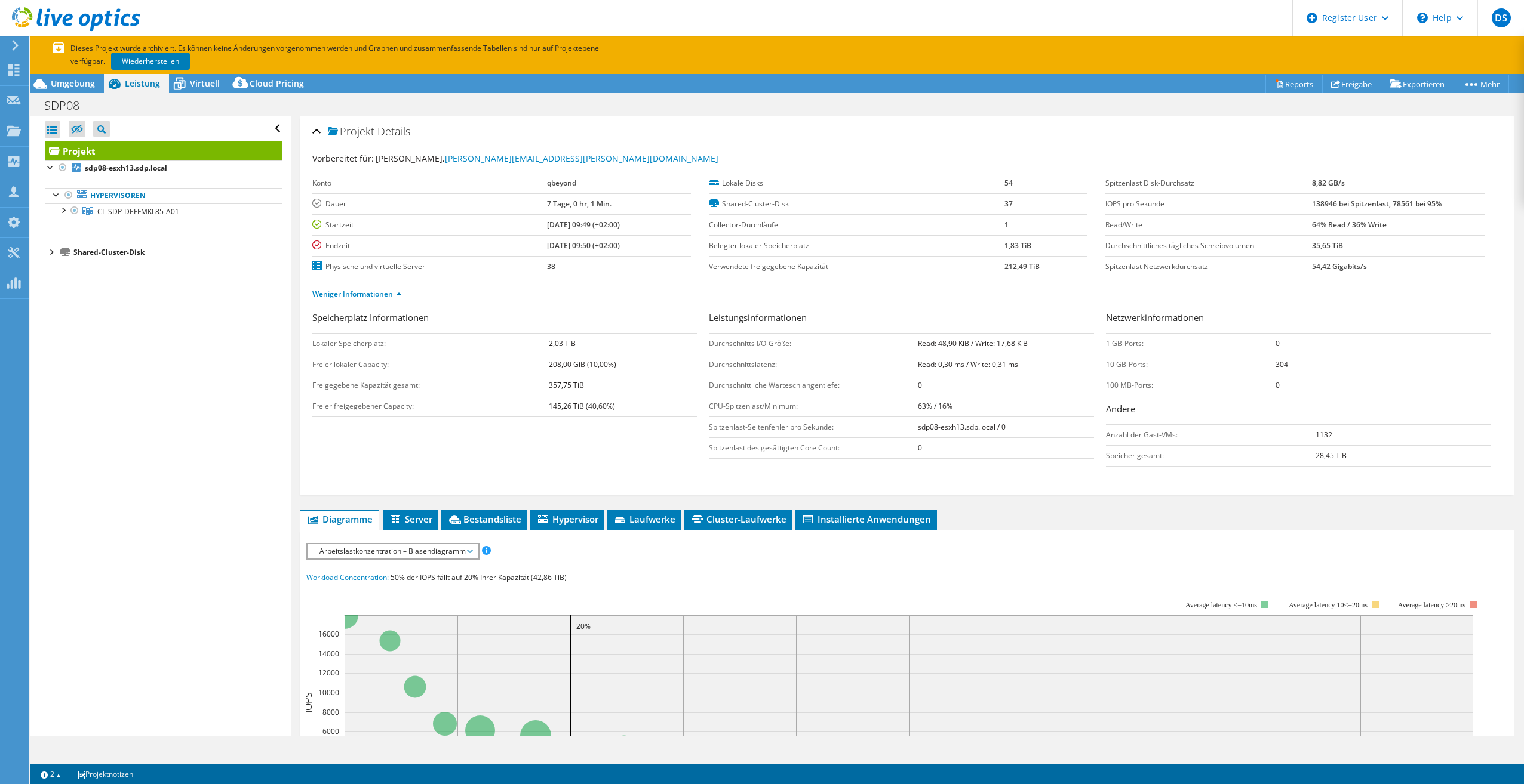
drag, startPoint x: 1302, startPoint y: 205, endPoint x: 1460, endPoint y: 203, distance: 158.0
click at [1460, 203] on tr "IOPS pro Sekunde 138946 bei Spitzenlast, 78561 bei 95%" at bounding box center [1295, 204] width 379 height 21
drag, startPoint x: 1460, startPoint y: 203, endPoint x: 1386, endPoint y: 214, distance: 74.8
click at [1386, 214] on td "138946 bei Spitzenlast, 78561 bei 95%" at bounding box center [1398, 204] width 173 height 21
click at [179, 87] on icon at bounding box center [179, 85] width 12 height 10
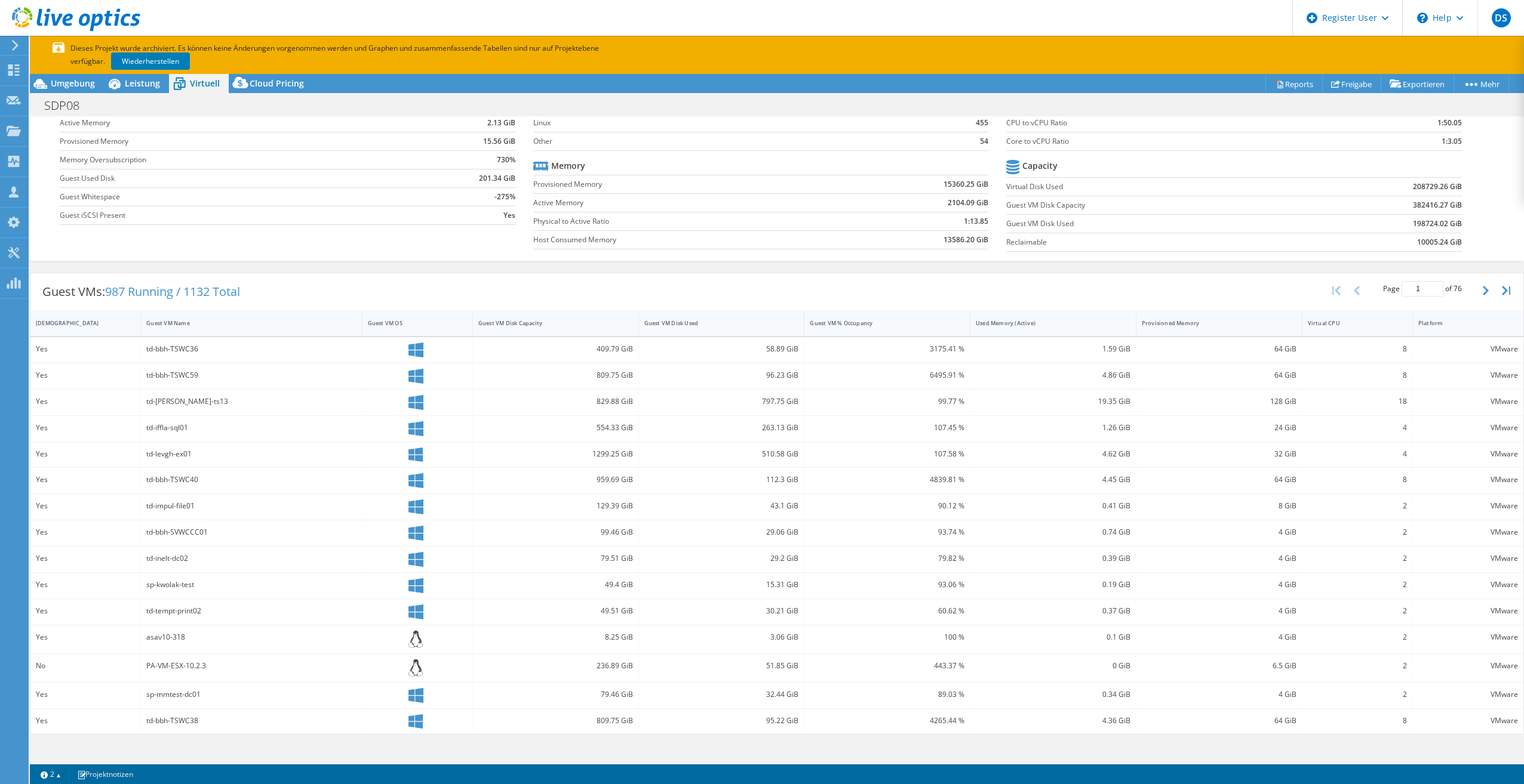
scroll to position [83, 0]
click at [124, 80] on icon at bounding box center [115, 83] width 21 height 21
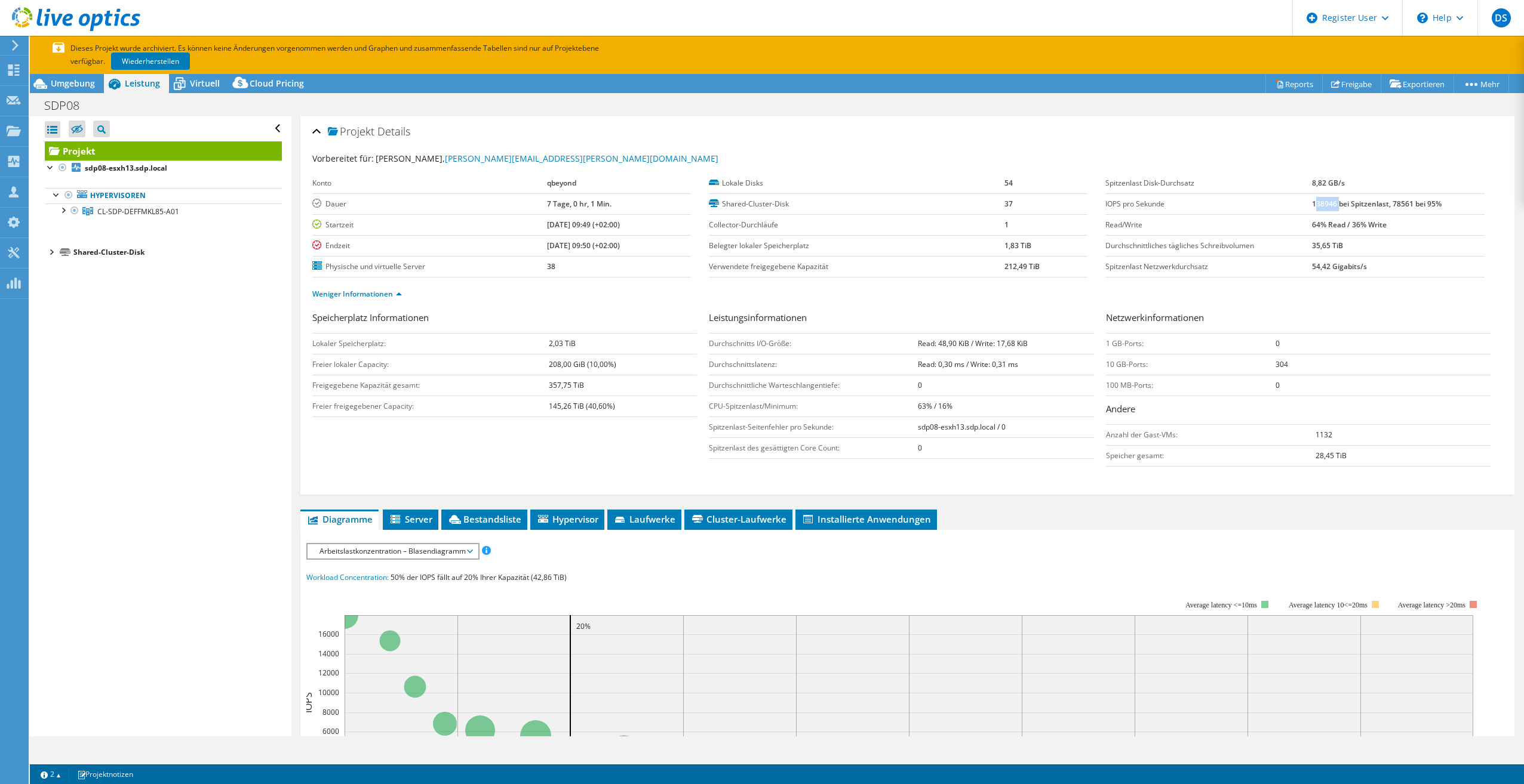
drag, startPoint x: 1307, startPoint y: 205, endPoint x: 1330, endPoint y: 205, distance: 23.0
click at [1330, 205] on b "138946 bei Spitzenlast, 78561 bei 95%" at bounding box center [1376, 204] width 130 height 10
click at [1312, 205] on b "138946 bei Spitzenlast, 78561 bei 95%" at bounding box center [1376, 204] width 130 height 10
click at [1350, 254] on td "35,65 TiB" at bounding box center [1398, 246] width 173 height 21
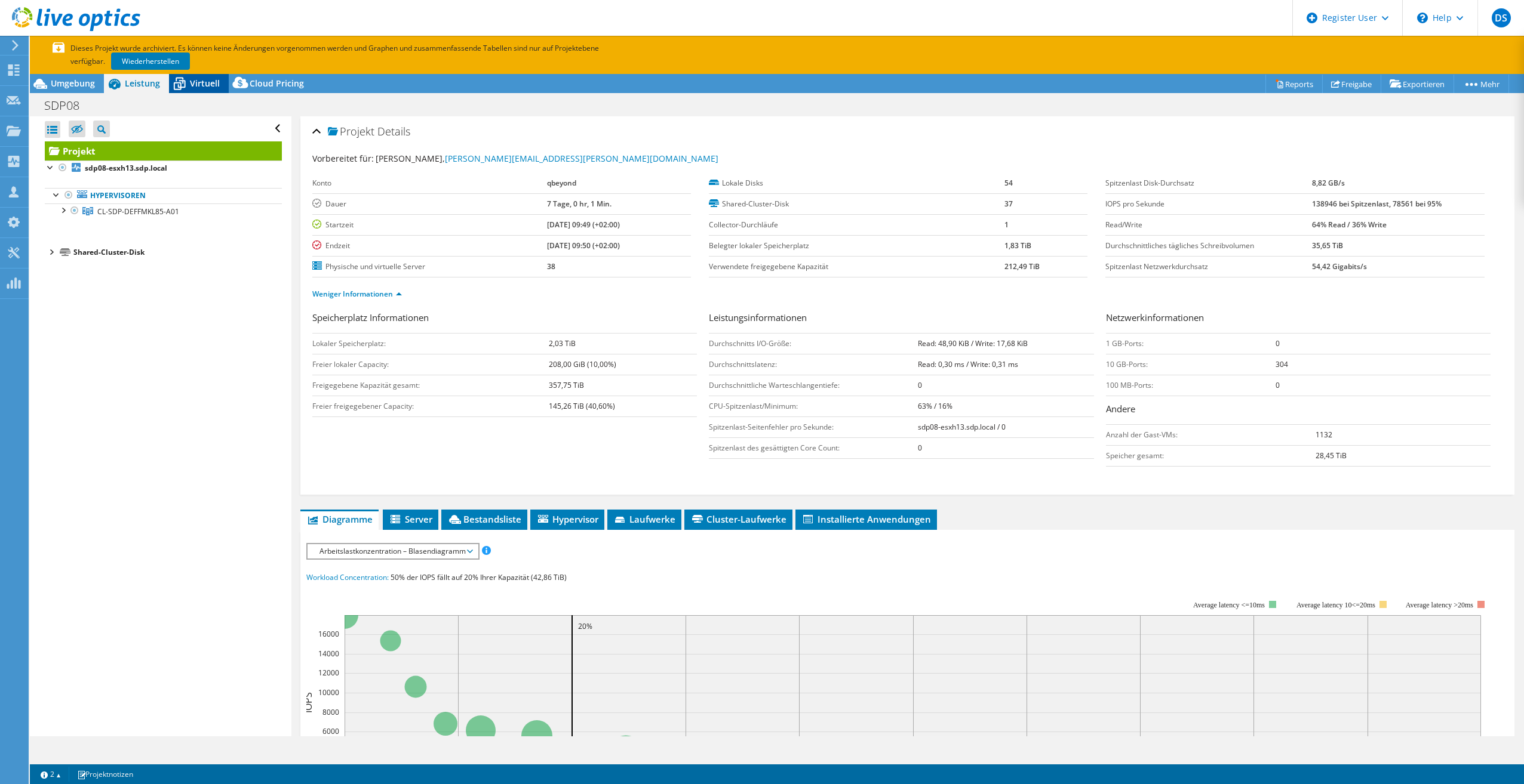
click at [194, 85] on span "Virtuell" at bounding box center [205, 83] width 30 height 11
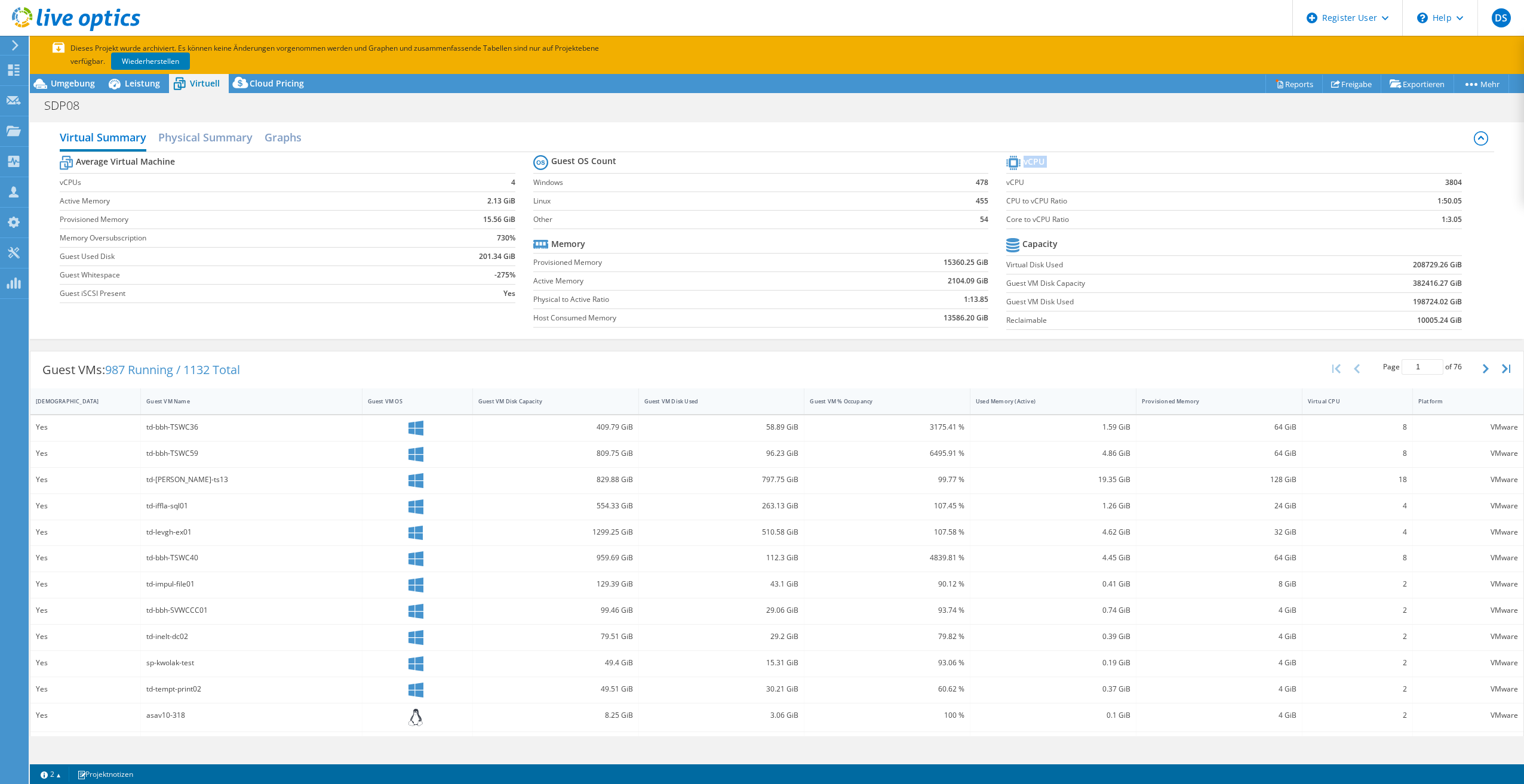
drag, startPoint x: 1001, startPoint y: 180, endPoint x: 1455, endPoint y: 188, distance: 454.1
click at [1455, 188] on section "vCPU vCPU 3804 CPU to vCPU Ratio 1:50.05 Core to vCPU Ratio 1:3.05 Capacity Vir…" at bounding box center [1242, 244] width 473 height 183
click at [1456, 186] on section "vCPU vCPU 3804 CPU to vCPU Ratio 1:50.05 Core to vCPU Ratio 1:3.05 Capacity Vir…" at bounding box center [1242, 244] width 473 height 183
click at [1451, 183] on b "3804" at bounding box center [1453, 182] width 17 height 12
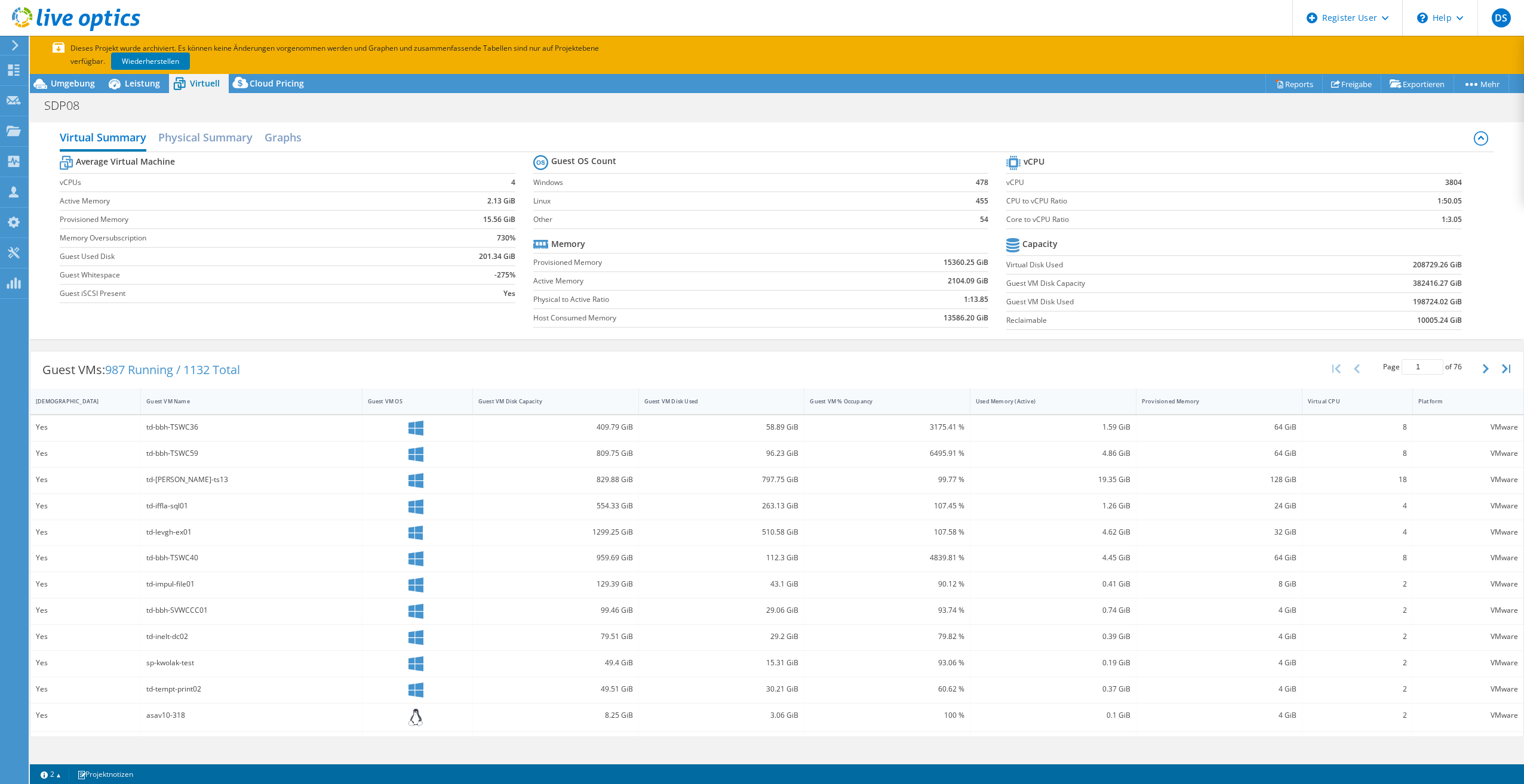
click at [1445, 181] on b "3804" at bounding box center [1453, 182] width 17 height 12
copy b "3804"
click at [75, 76] on div "Umgebung" at bounding box center [67, 83] width 74 height 19
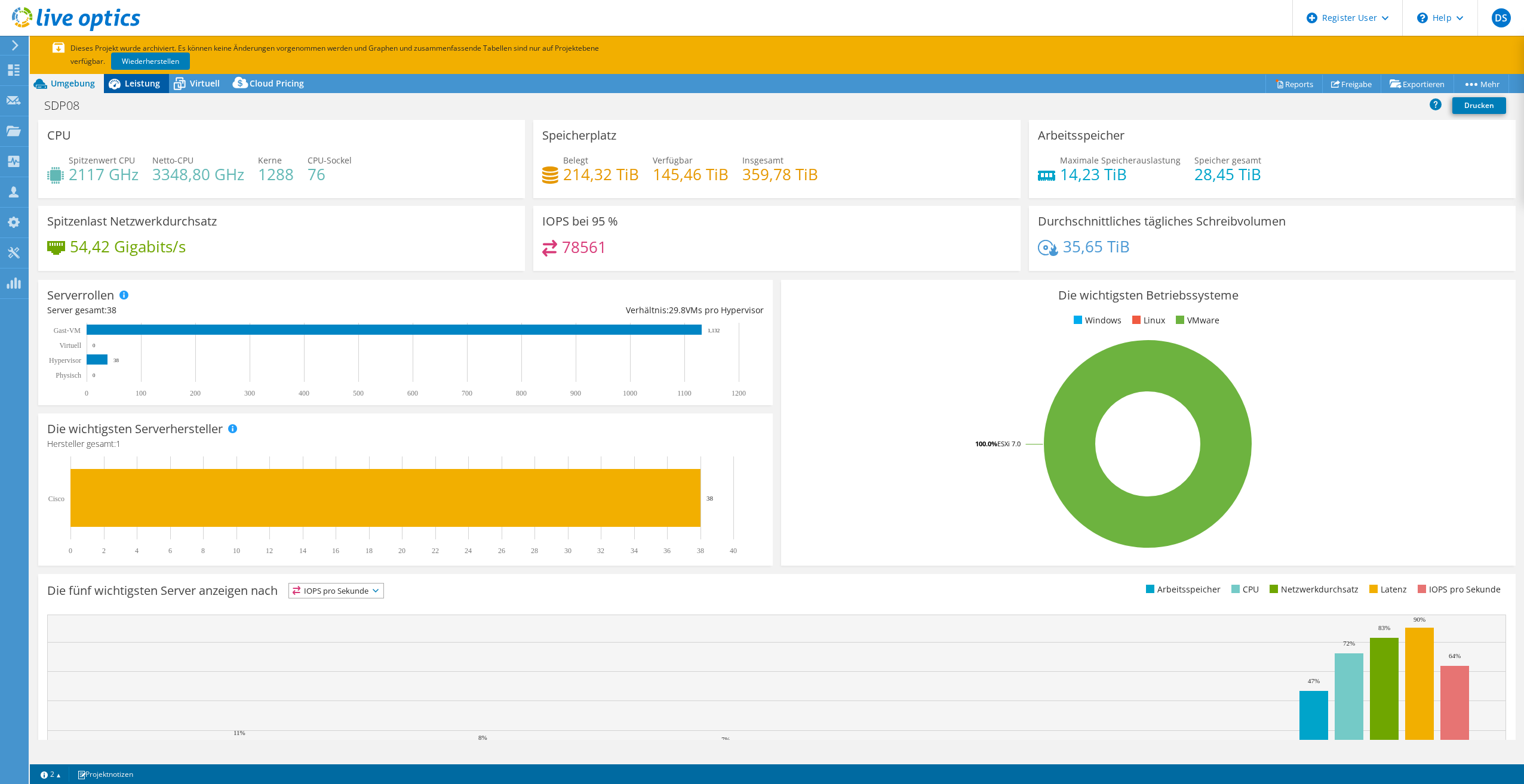
click at [141, 78] on span "Leistung" at bounding box center [142, 83] width 35 height 11
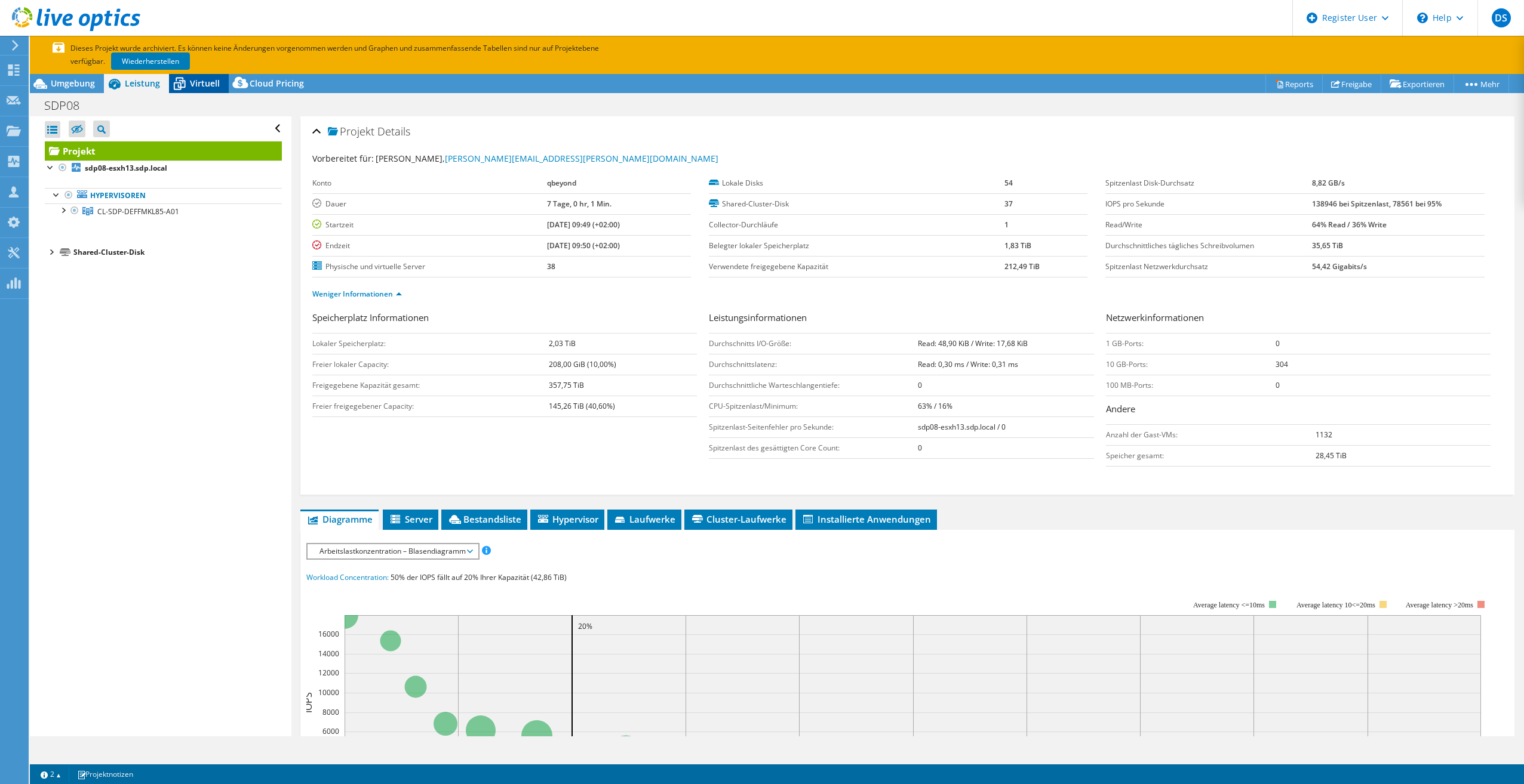
click at [190, 80] on span "Virtuell" at bounding box center [205, 83] width 30 height 11
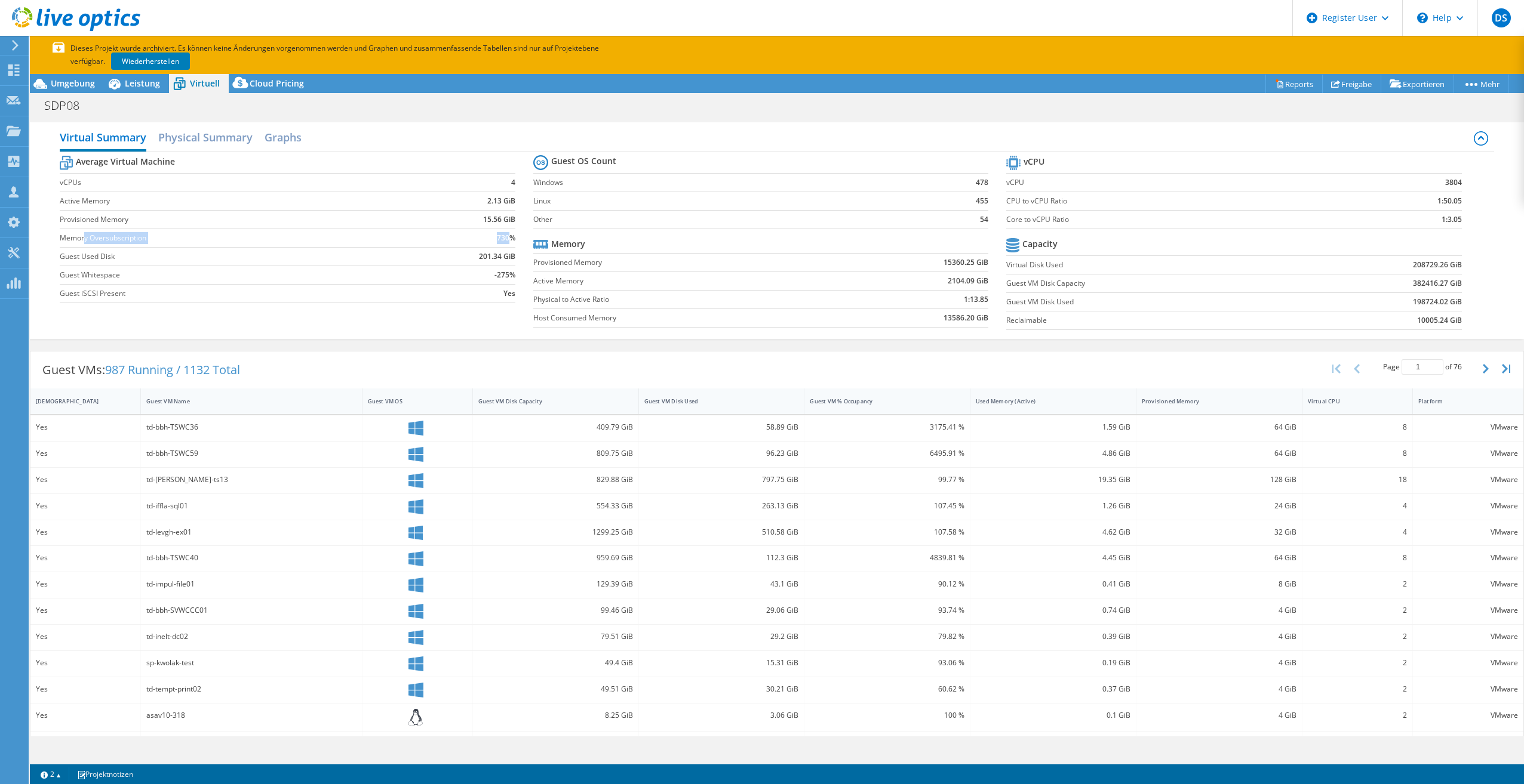
drag, startPoint x: 85, startPoint y: 235, endPoint x: 508, endPoint y: 237, distance: 423.0
click at [508, 237] on tr "Memory Oversubscription 730%" at bounding box center [287, 238] width 456 height 18
click at [177, 133] on h2 "Physical Summary" at bounding box center [205, 138] width 95 height 26
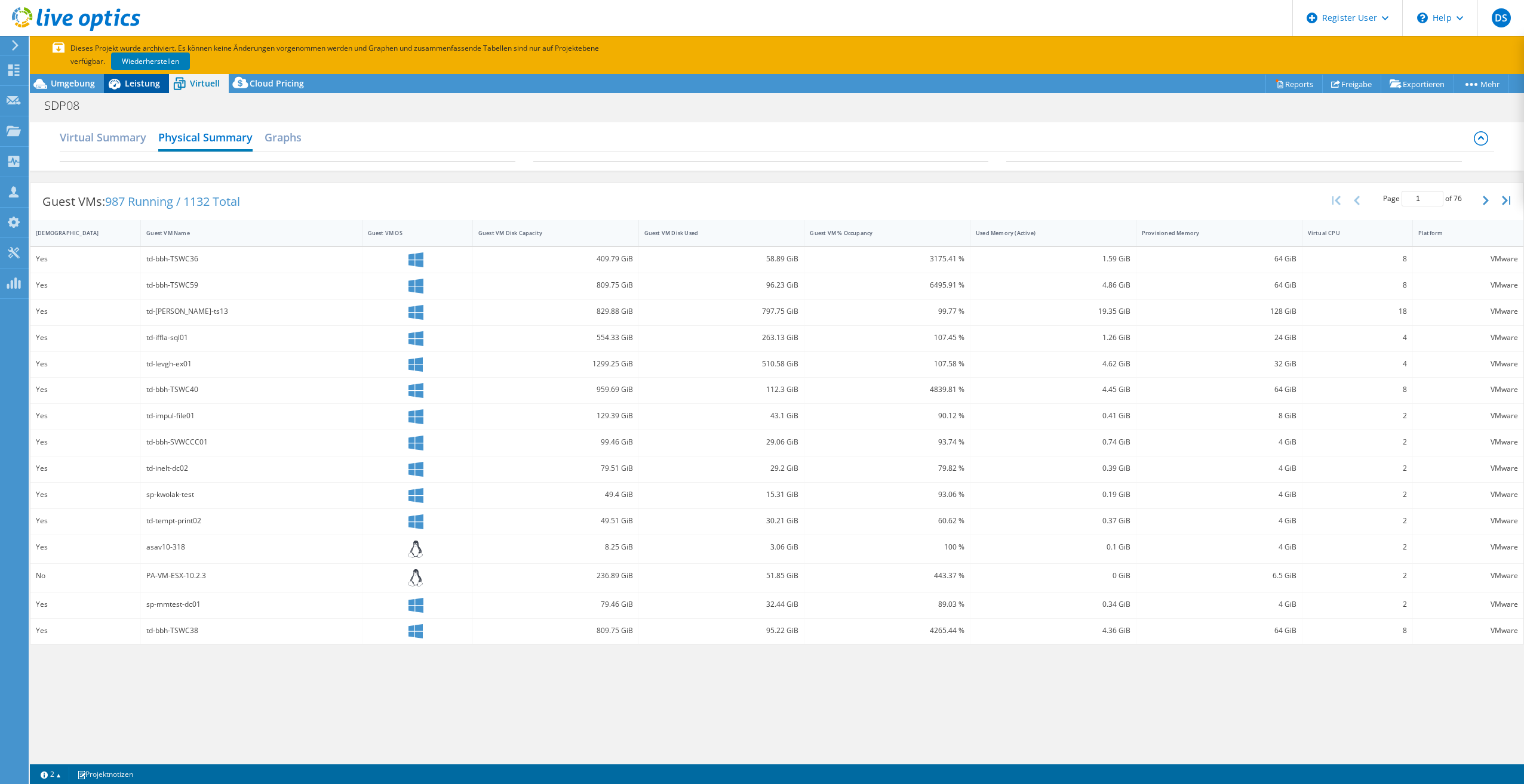
click at [142, 84] on span "Leistung" at bounding box center [142, 83] width 35 height 11
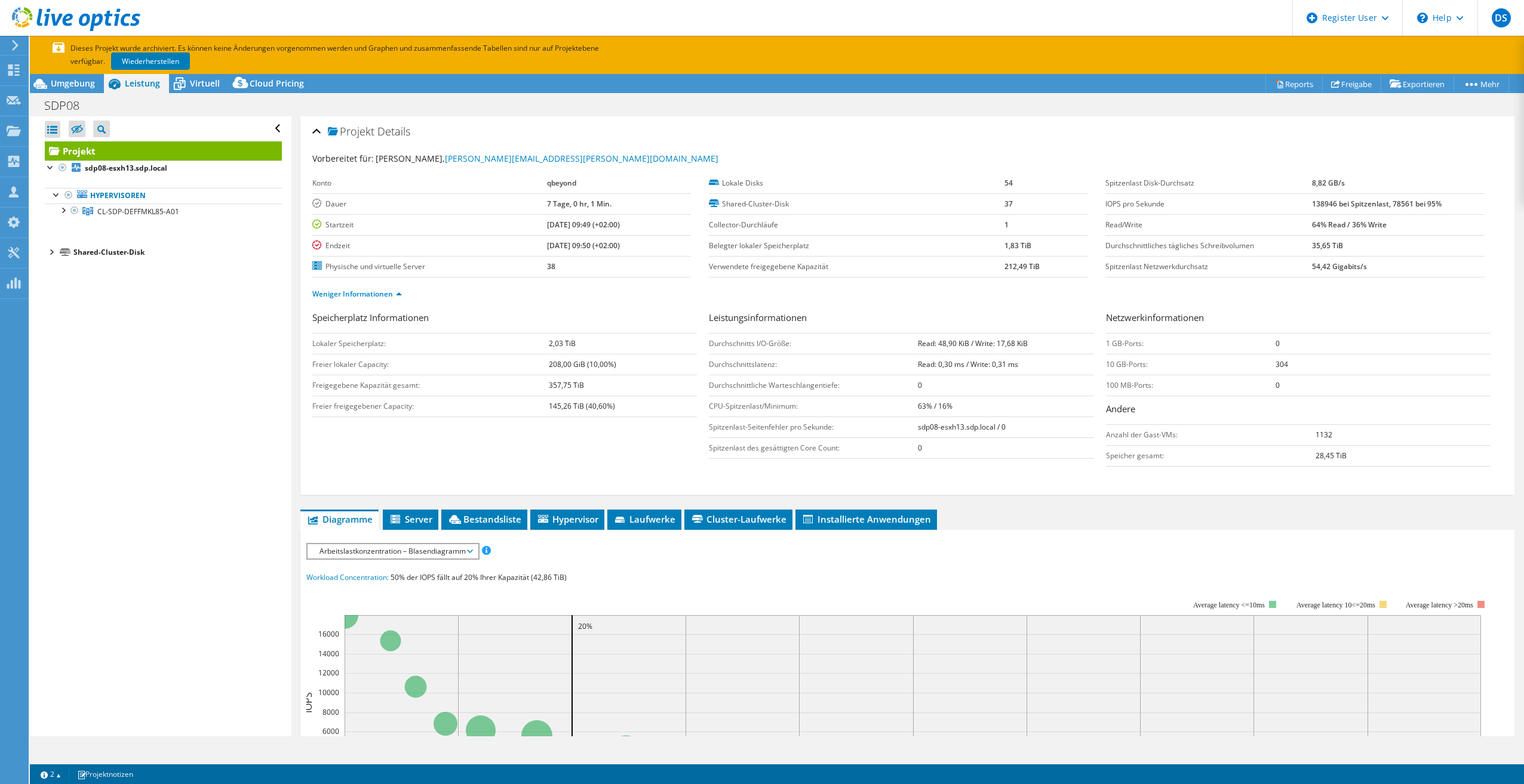
click at [149, 80] on span "Leistung" at bounding box center [142, 83] width 35 height 11
click at [215, 86] on span "Virtuell" at bounding box center [205, 83] width 30 height 11
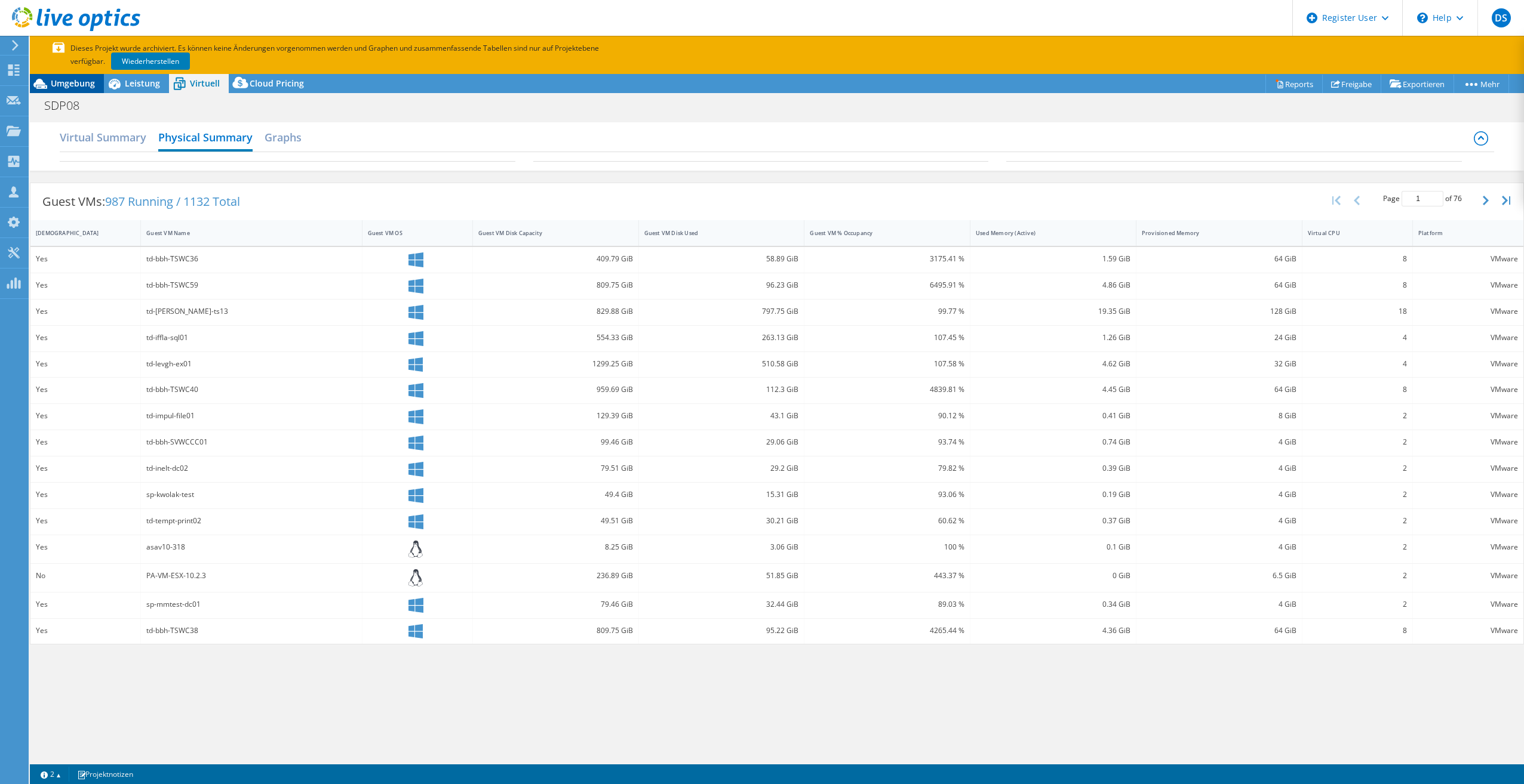
click at [97, 78] on div "Umgebung" at bounding box center [67, 83] width 74 height 19
